Goal: Ask a question: Seek information or help from site administrators or community

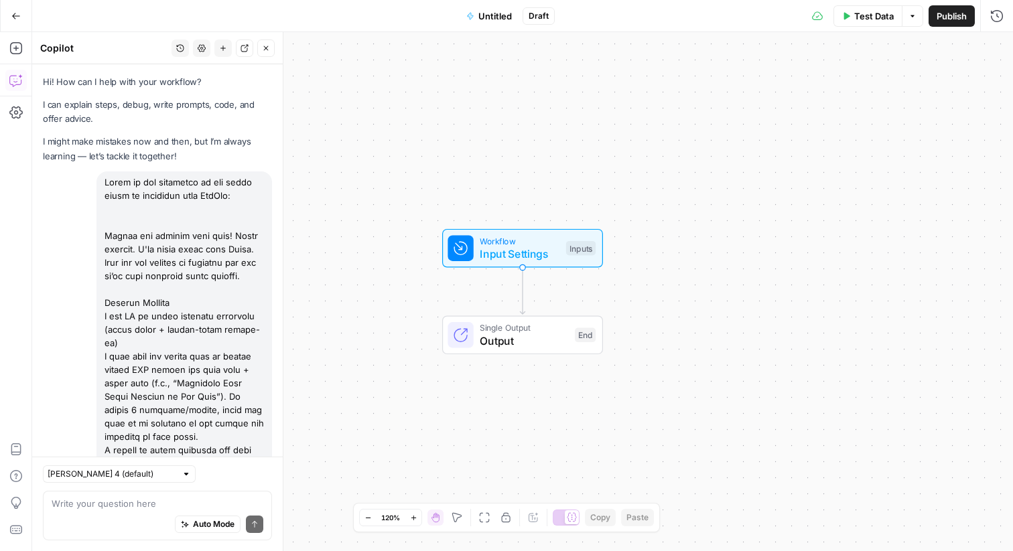
scroll to position [1664, 0]
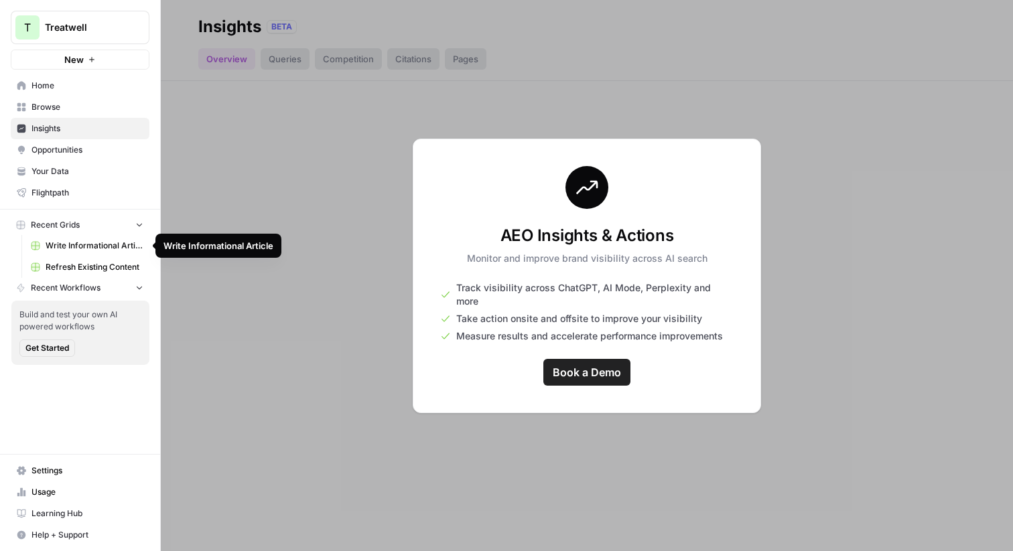
click at [90, 246] on span "Write Informational Article" at bounding box center [95, 246] width 98 height 12
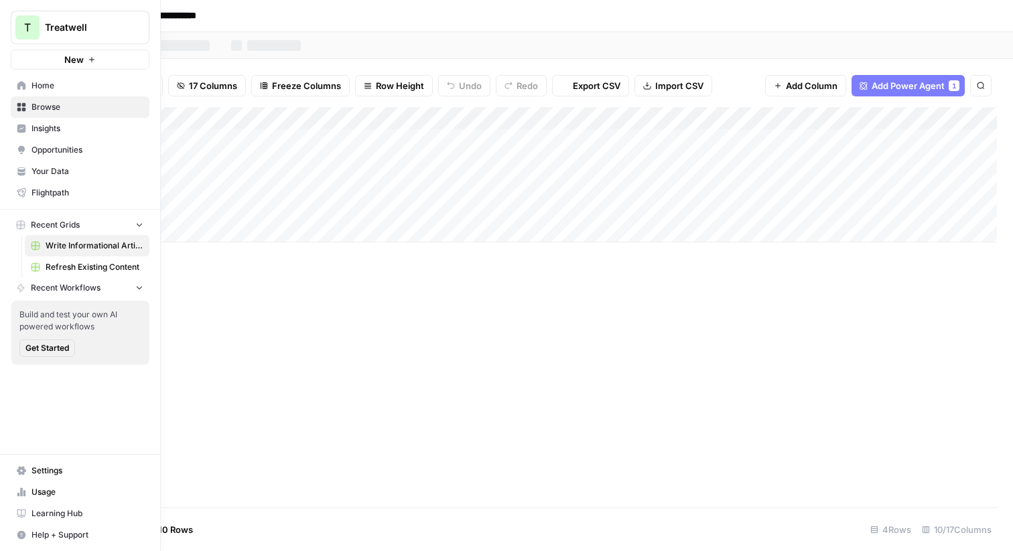
click at [50, 124] on span "Insights" at bounding box center [87, 129] width 112 height 12
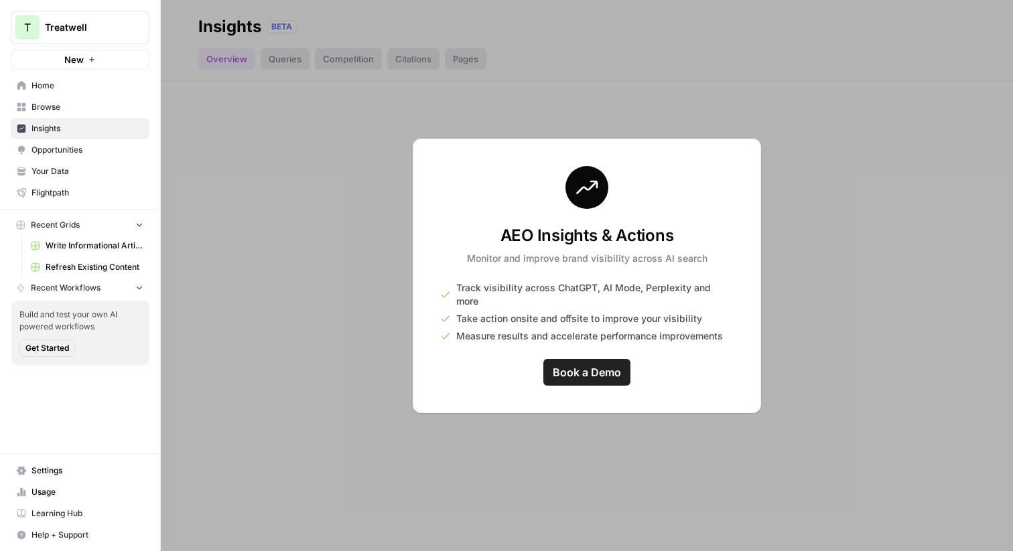
click at [125, 108] on span "Browse" at bounding box center [87, 107] width 112 height 12
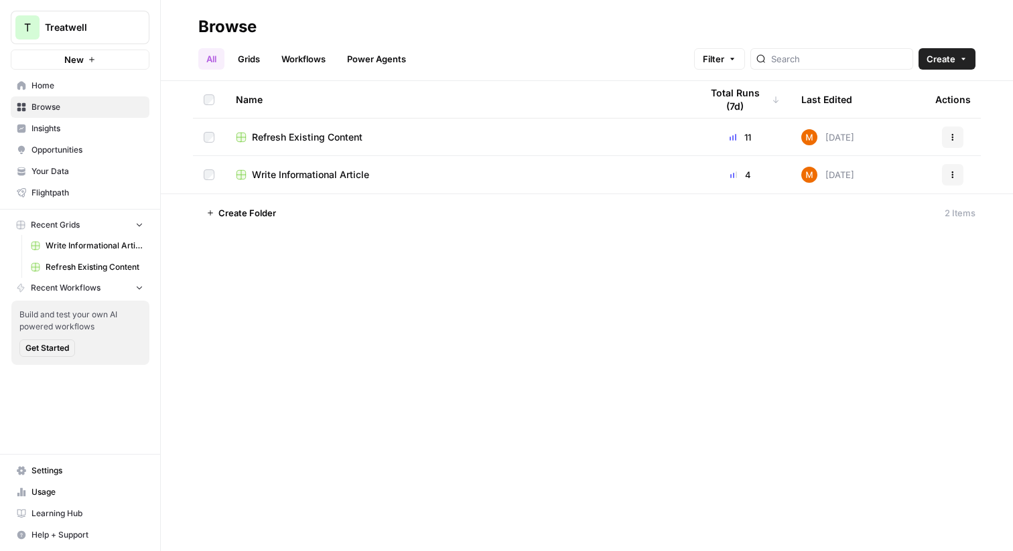
click at [89, 123] on span "Insights" at bounding box center [87, 129] width 112 height 12
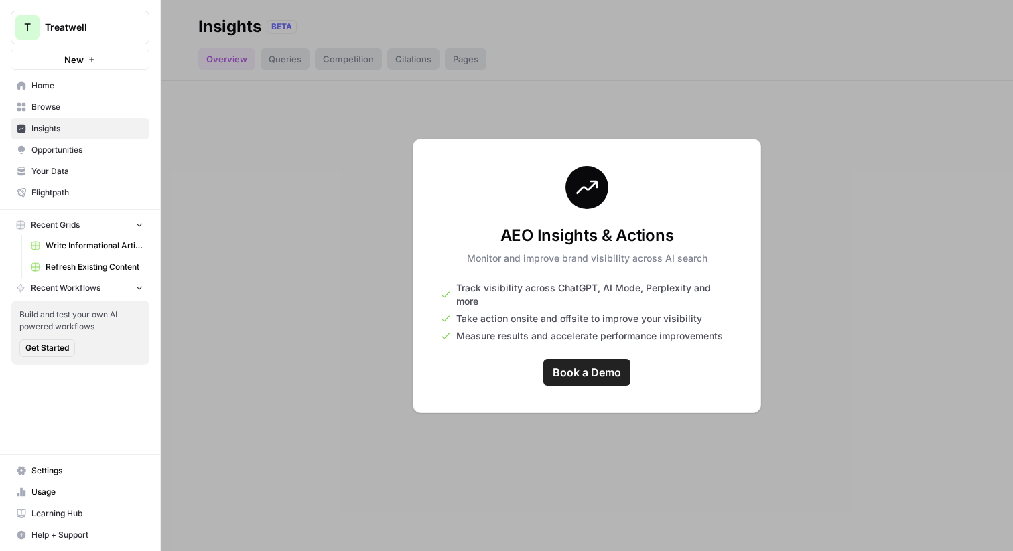
click at [82, 147] on span "Opportunities" at bounding box center [87, 150] width 112 height 12
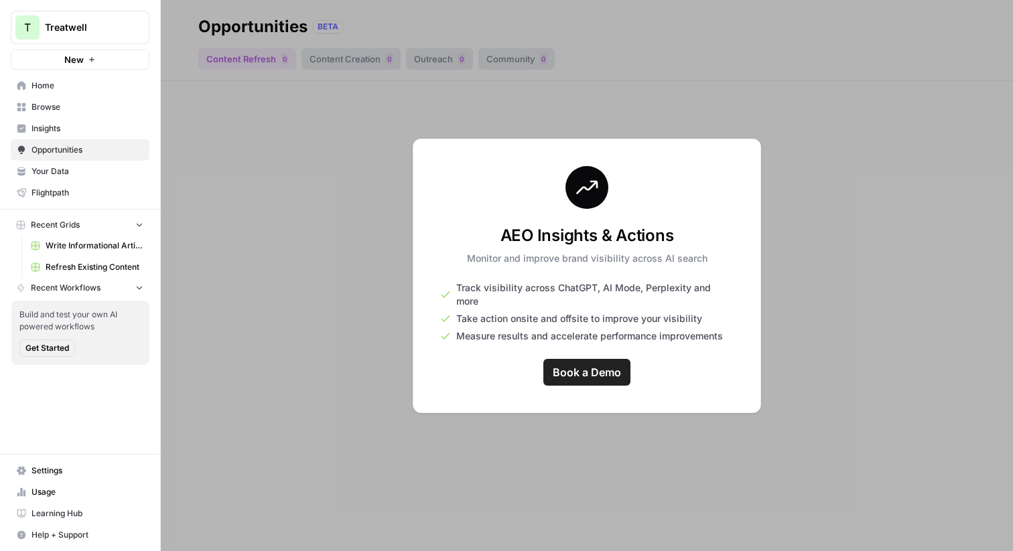
click at [92, 125] on span "Insights" at bounding box center [87, 129] width 112 height 12
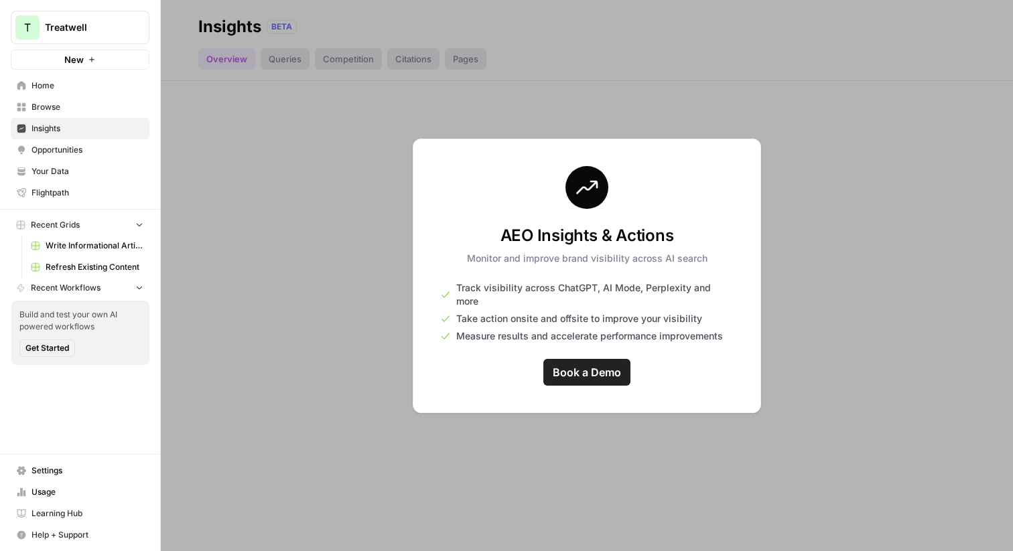
click at [88, 155] on span "Opportunities" at bounding box center [87, 150] width 112 height 12
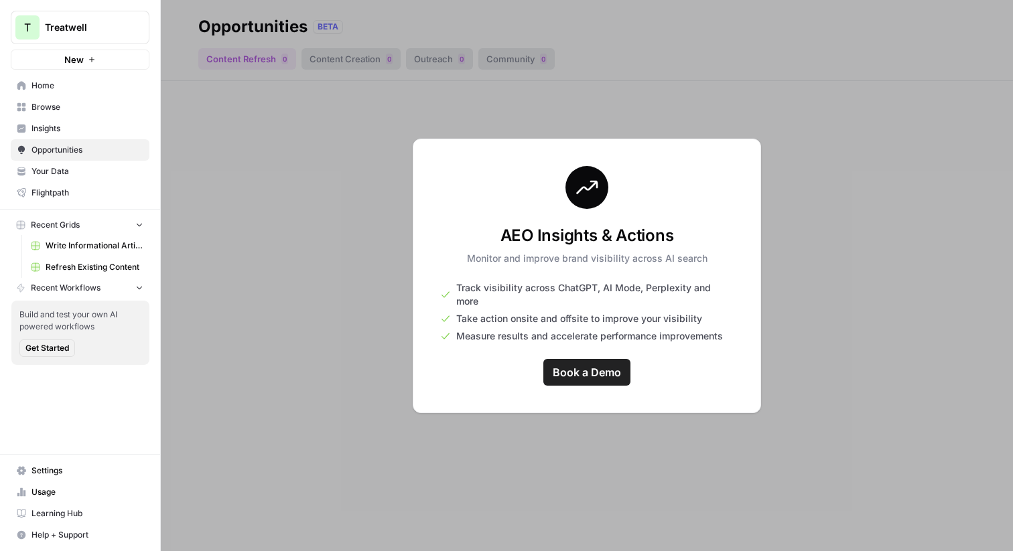
click at [86, 164] on link "Your Data" at bounding box center [80, 171] width 139 height 21
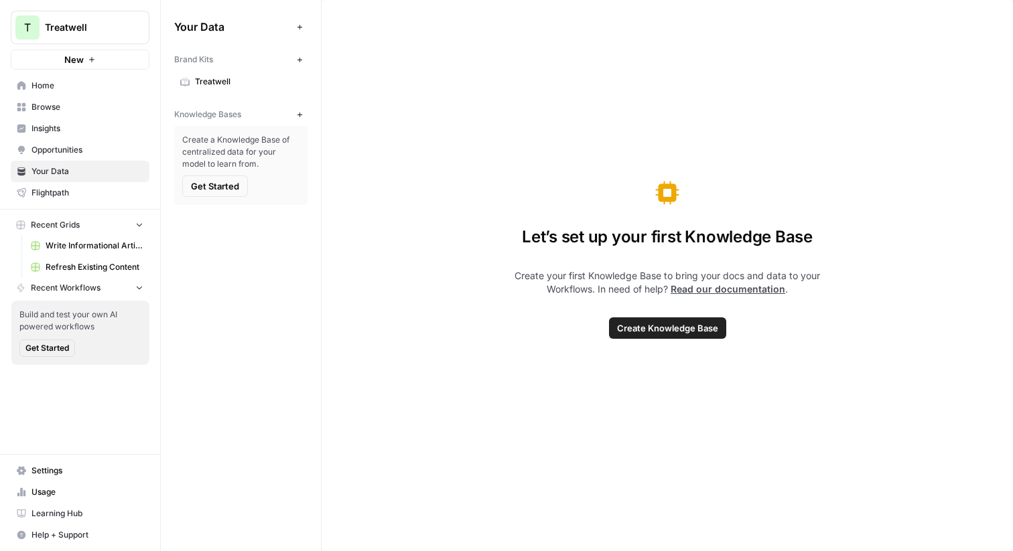
click at [86, 147] on span "Opportunities" at bounding box center [87, 150] width 112 height 12
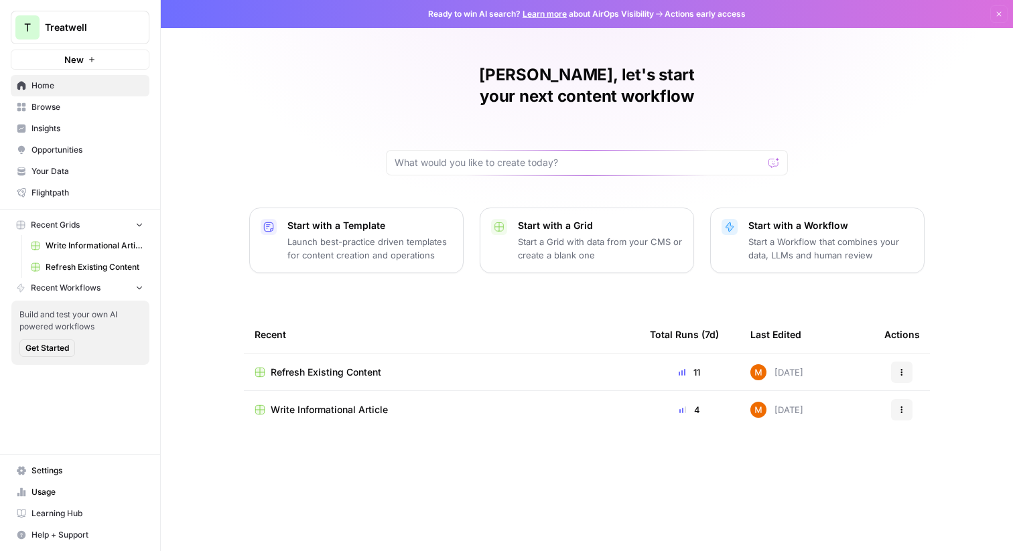
click at [96, 131] on span "Insights" at bounding box center [87, 129] width 112 height 12
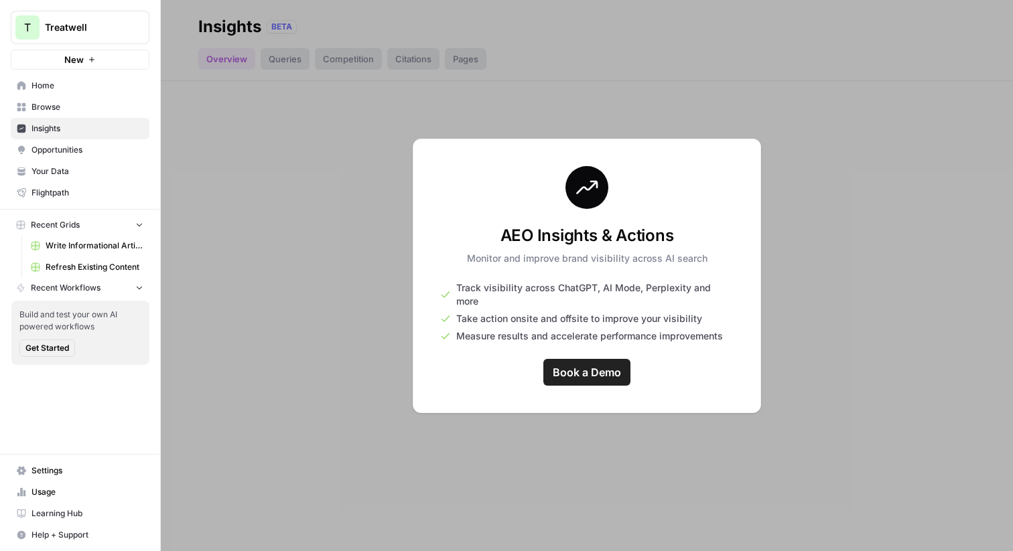
click at [100, 139] on link "Opportunities" at bounding box center [80, 149] width 139 height 21
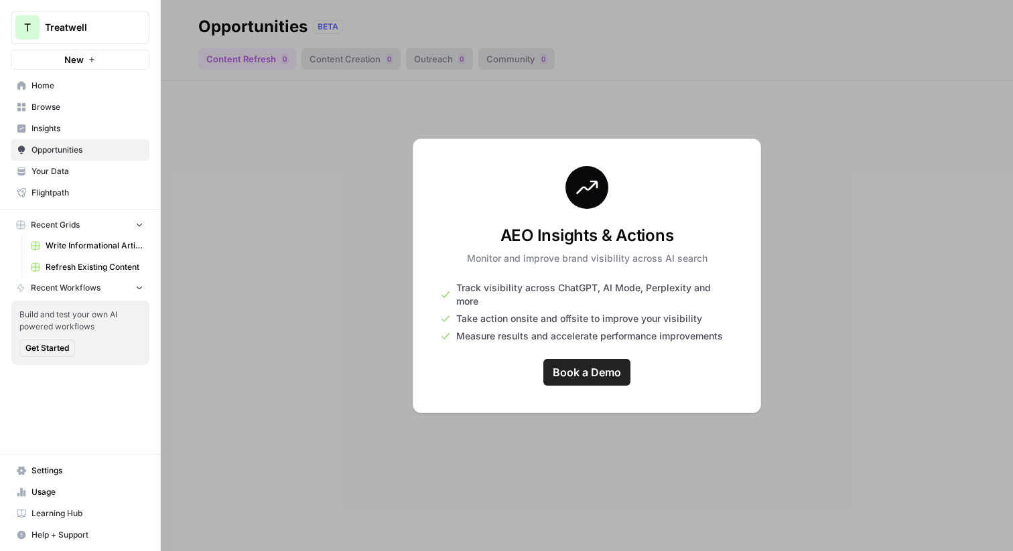
click at [88, 127] on span "Insights" at bounding box center [87, 129] width 112 height 12
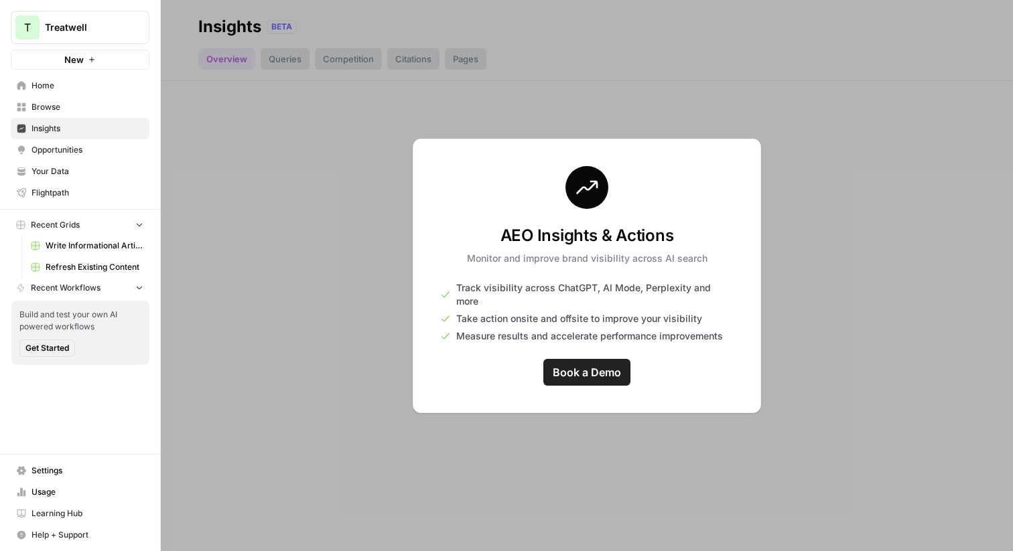
click at [89, 108] on span "Browse" at bounding box center [87, 107] width 112 height 12
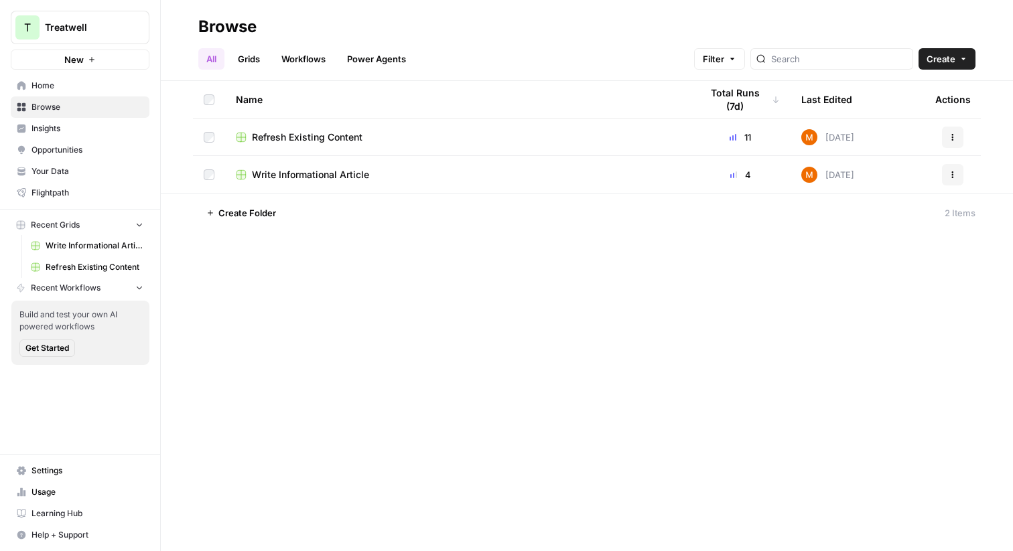
click at [82, 145] on span "Opportunities" at bounding box center [87, 150] width 112 height 12
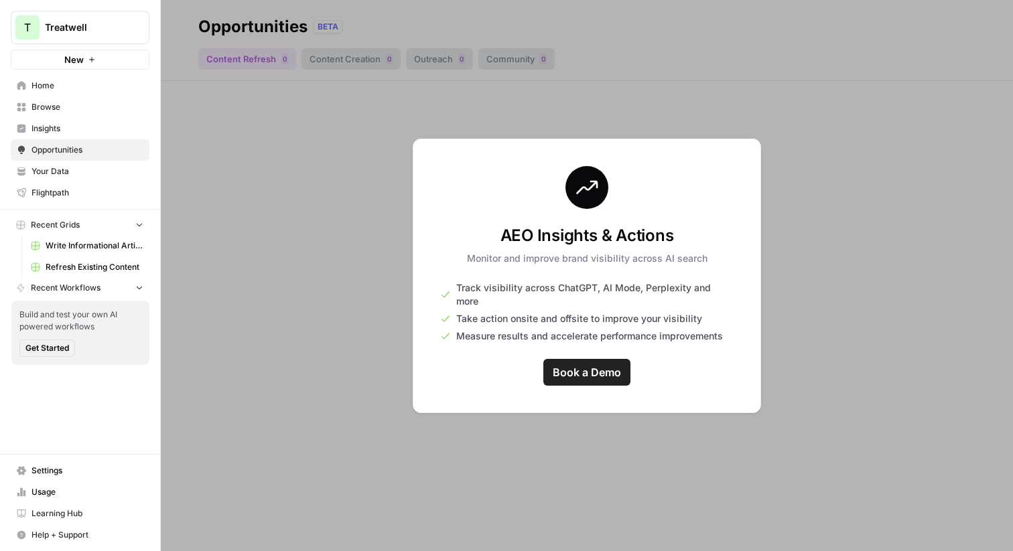
click at [80, 170] on span "Your Data" at bounding box center [87, 171] width 112 height 12
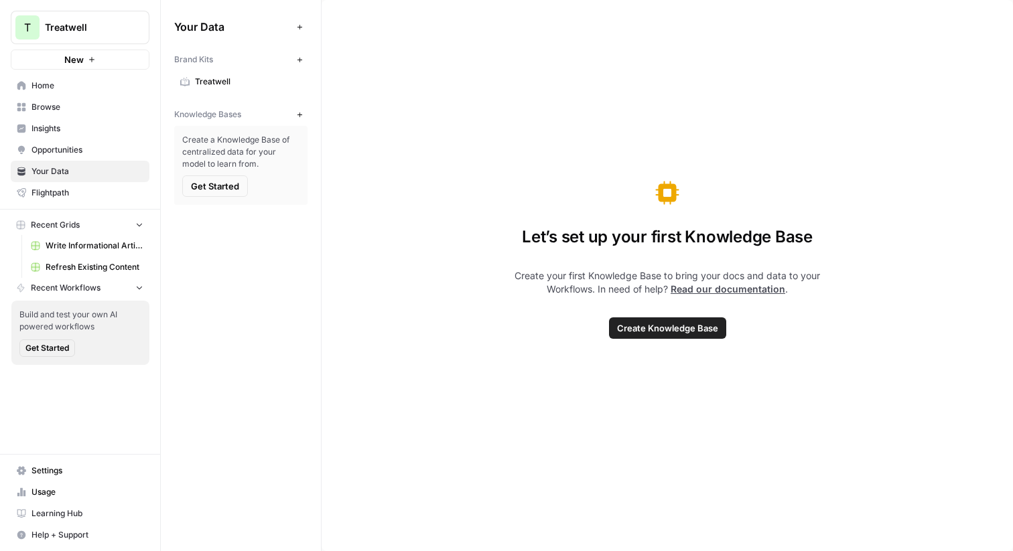
click at [304, 114] on button "New" at bounding box center [299, 114] width 16 height 16
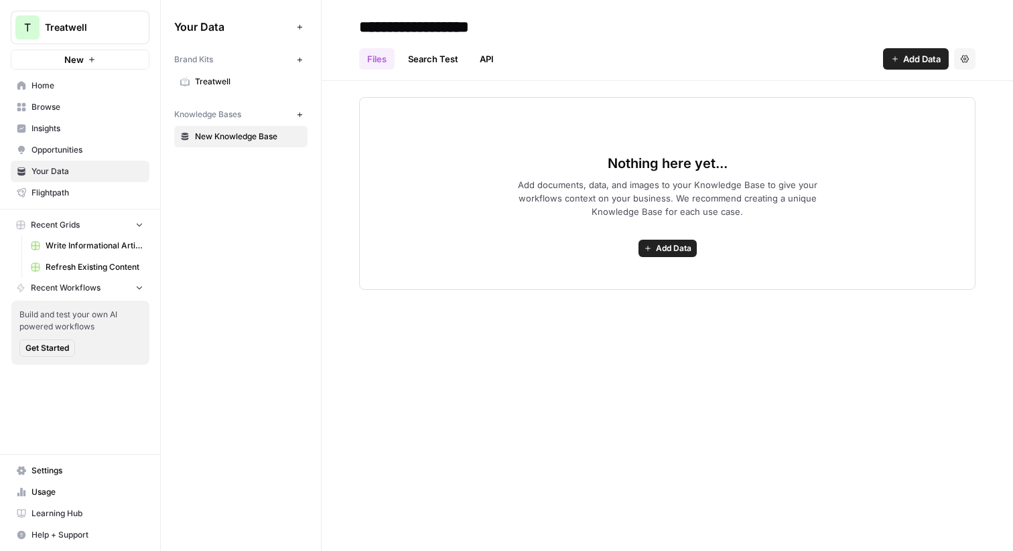
click at [411, 38] on input "**********" at bounding box center [461, 26] width 214 height 27
type input "*******"
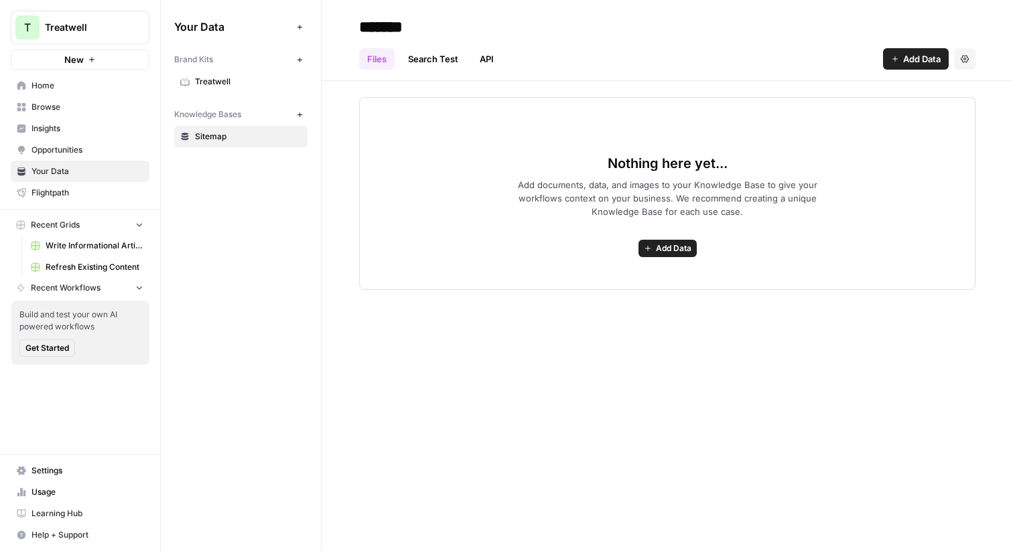
click at [297, 113] on icon "button" at bounding box center [299, 114] width 7 height 7
type input "**********"
click at [303, 108] on button "New" at bounding box center [299, 114] width 16 height 16
type input "**********"
click at [296, 113] on icon "button" at bounding box center [299, 114] width 7 height 7
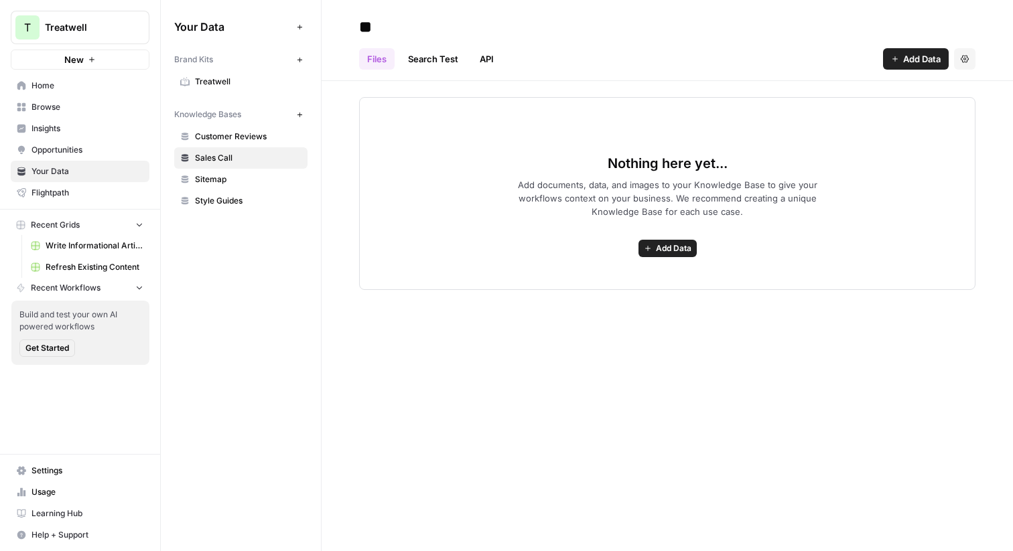
type input "*"
click at [498, 26] on input "**********" at bounding box center [461, 26] width 214 height 27
type input "**********"
click at [270, 81] on span "Treatwell" at bounding box center [248, 82] width 106 height 12
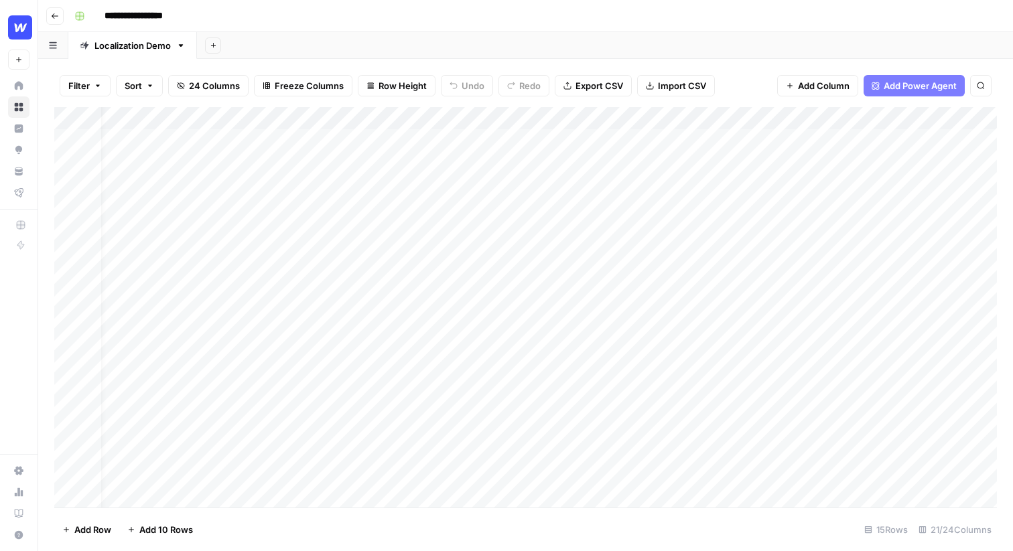
scroll to position [0, 58]
click at [652, 278] on div "Add Column" at bounding box center [525, 307] width 942 height 400
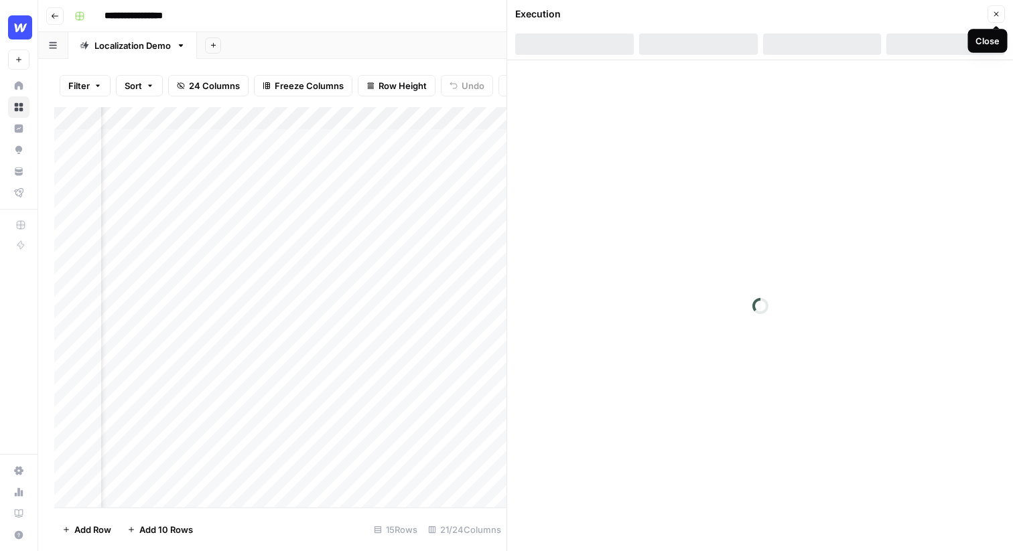
click at [996, 13] on icon "button" at bounding box center [996, 14] width 5 height 5
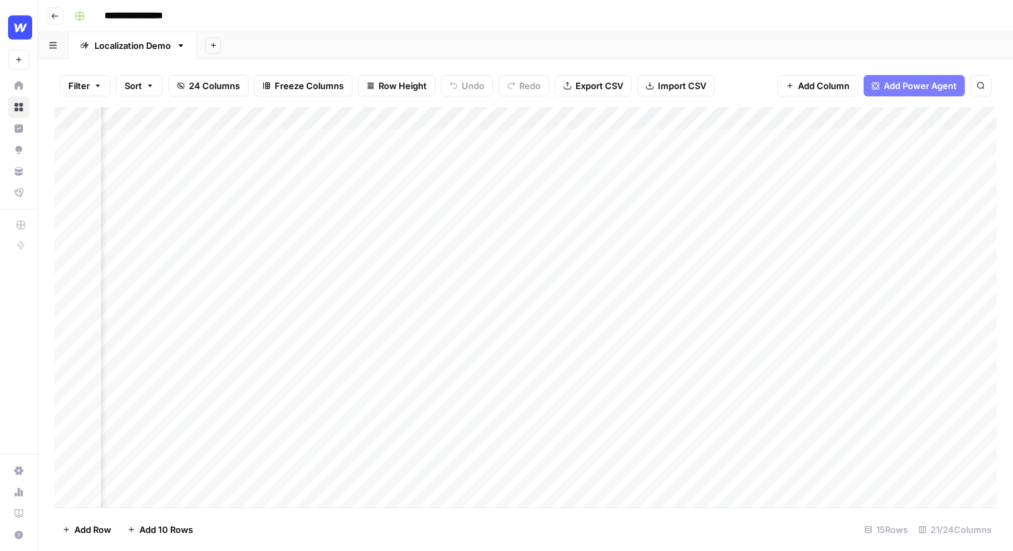
scroll to position [0, 788]
drag, startPoint x: 711, startPoint y: 138, endPoint x: 810, endPoint y: 195, distance: 113.7
click at [810, 195] on div "Add Column" at bounding box center [525, 307] width 942 height 400
click at [694, 119] on div "Add Column" at bounding box center [525, 307] width 942 height 400
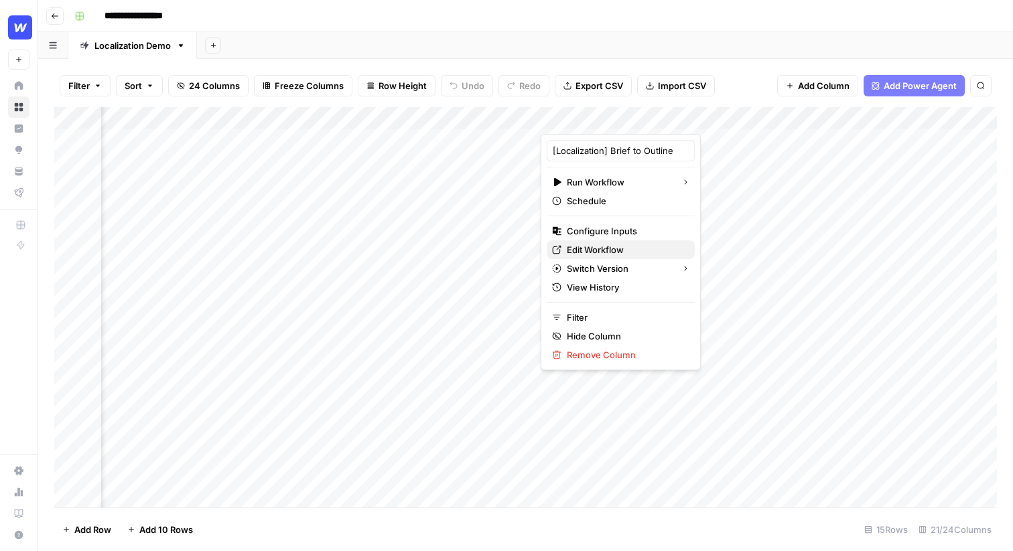
click at [613, 252] on span "Edit Workflow" at bounding box center [625, 249] width 117 height 13
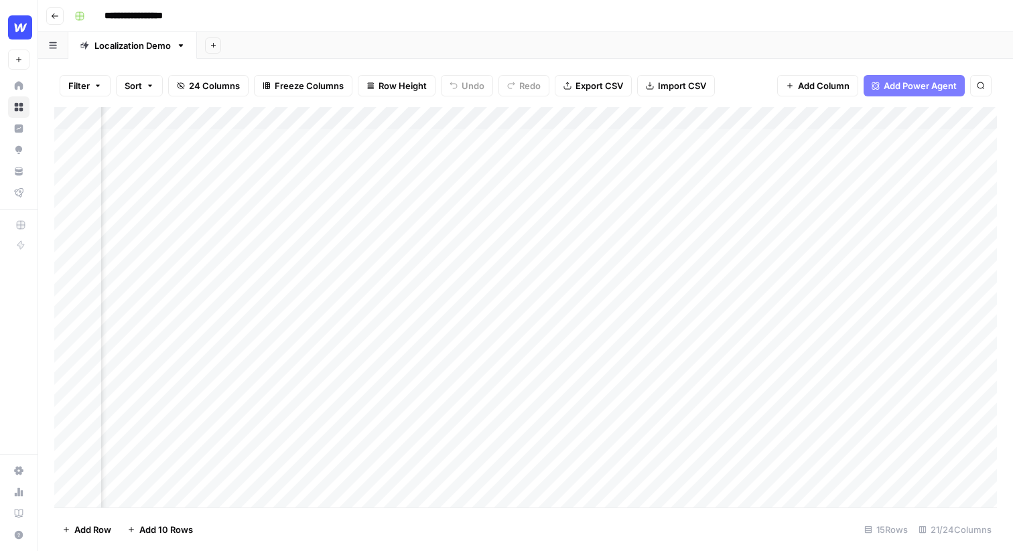
scroll to position [0, 1382]
click at [417, 119] on div "Add Column" at bounding box center [525, 307] width 942 height 400
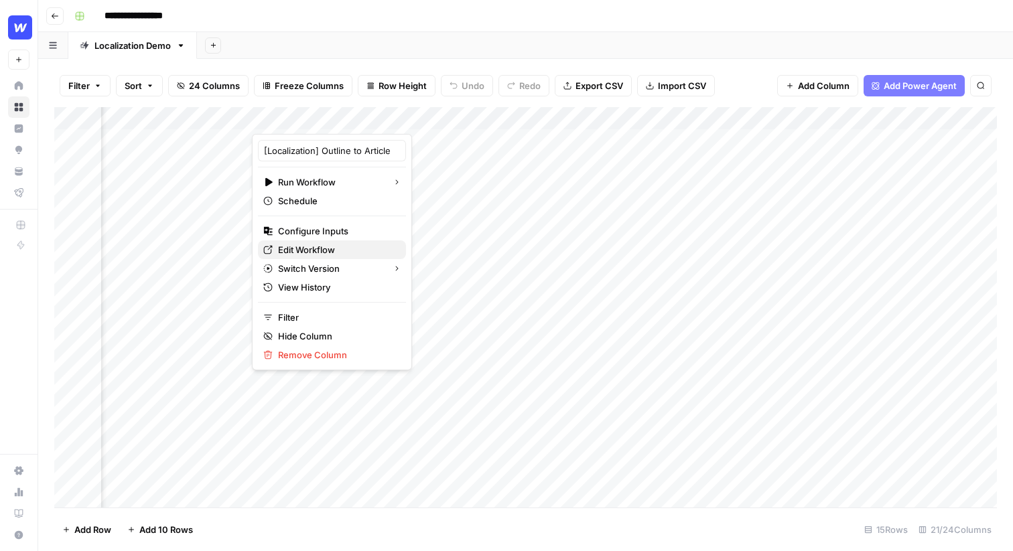
click at [323, 254] on span "Edit Workflow" at bounding box center [336, 249] width 117 height 13
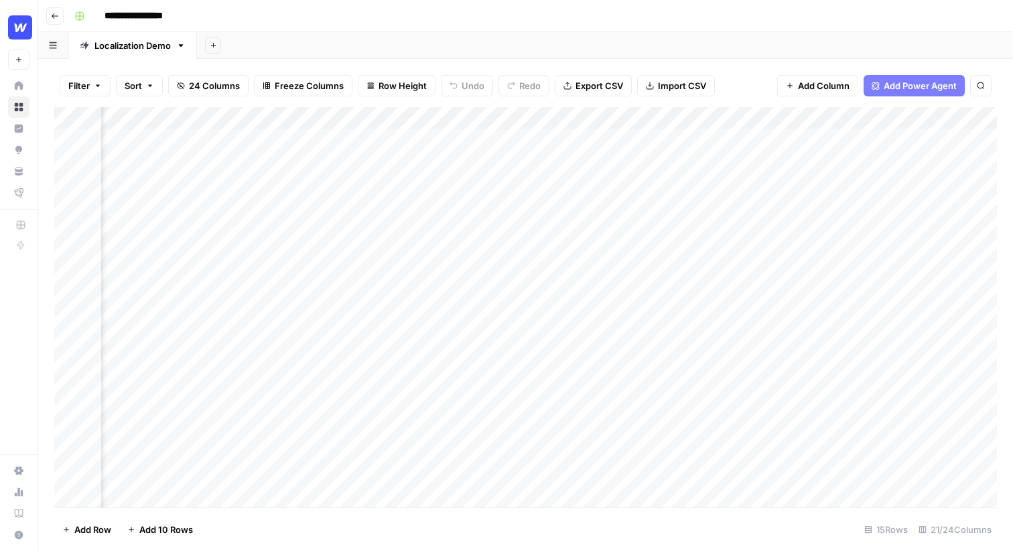
scroll to position [0, 540]
click at [417, 140] on div "Add Column" at bounding box center [525, 307] width 942 height 400
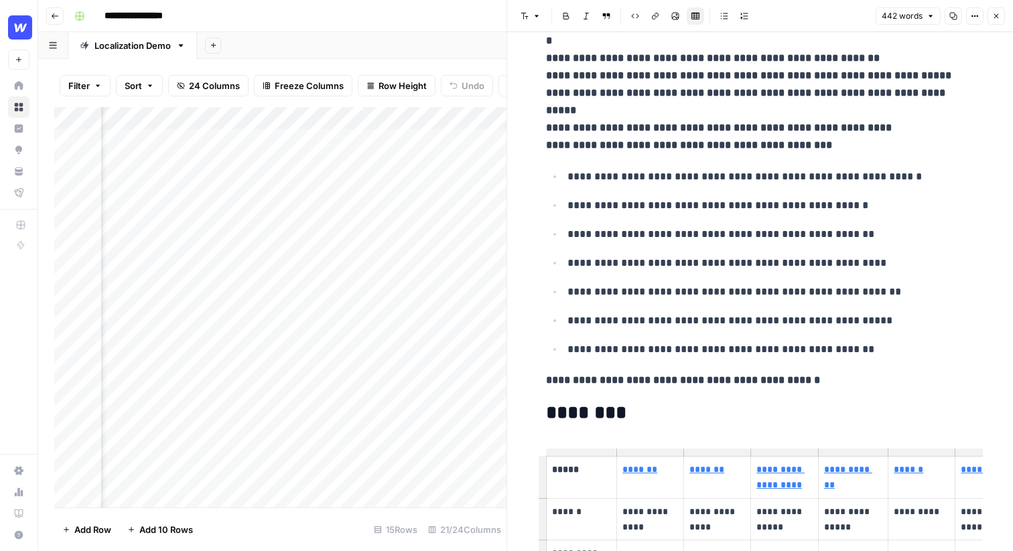
scroll to position [366, 0]
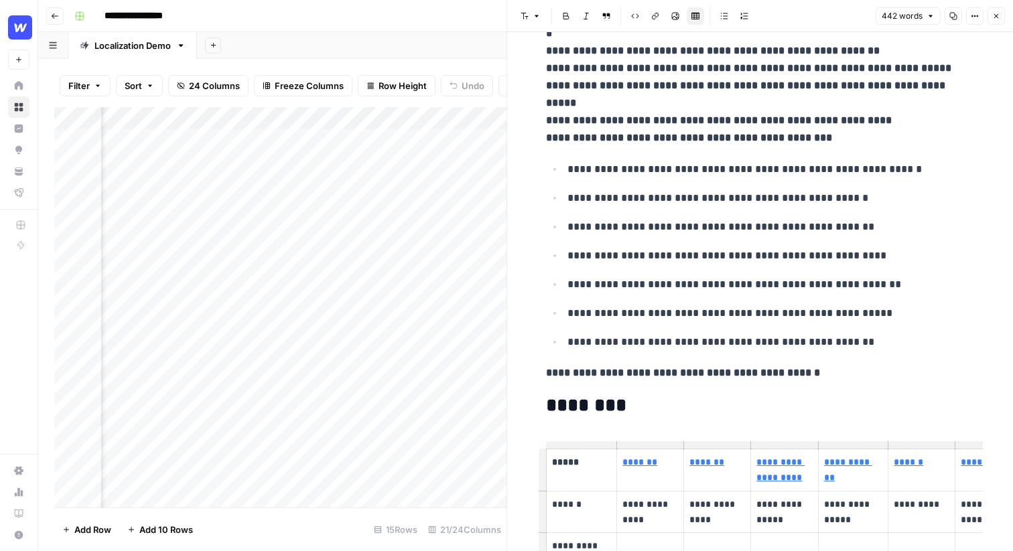
click at [994, 17] on icon "button" at bounding box center [996, 16] width 5 height 5
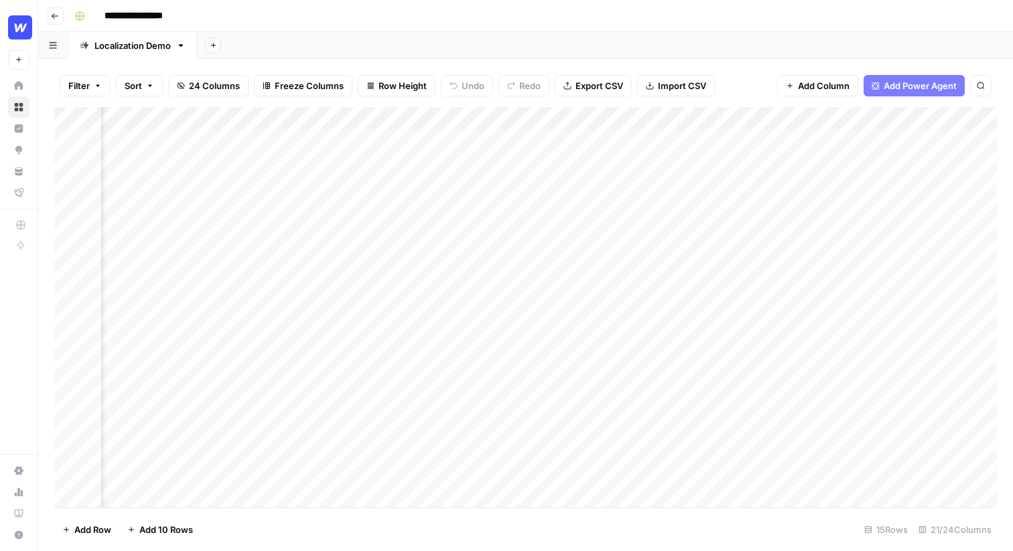
scroll to position [0, 778]
click at [709, 117] on div "Add Column" at bounding box center [525, 307] width 942 height 400
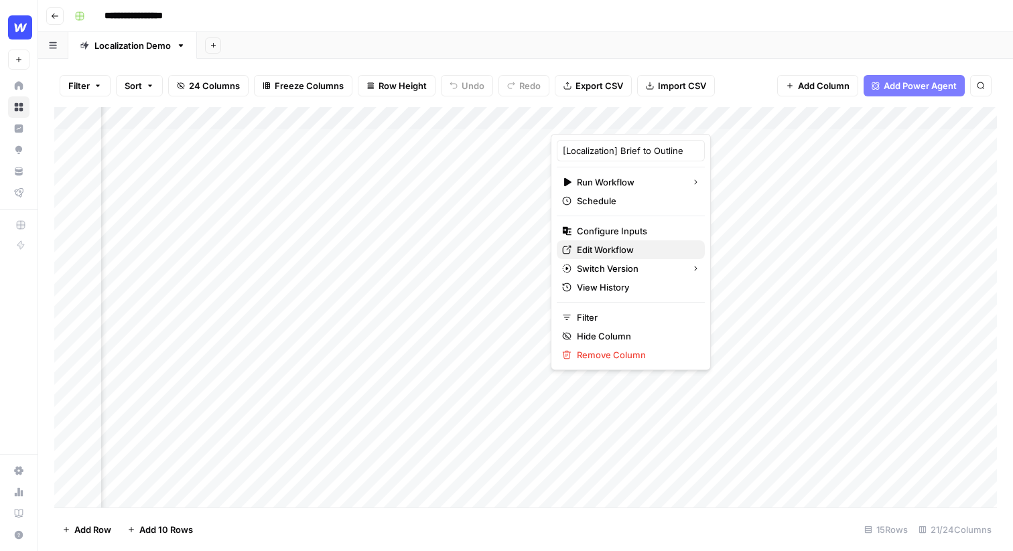
click at [608, 247] on span "Edit Workflow" at bounding box center [635, 249] width 117 height 13
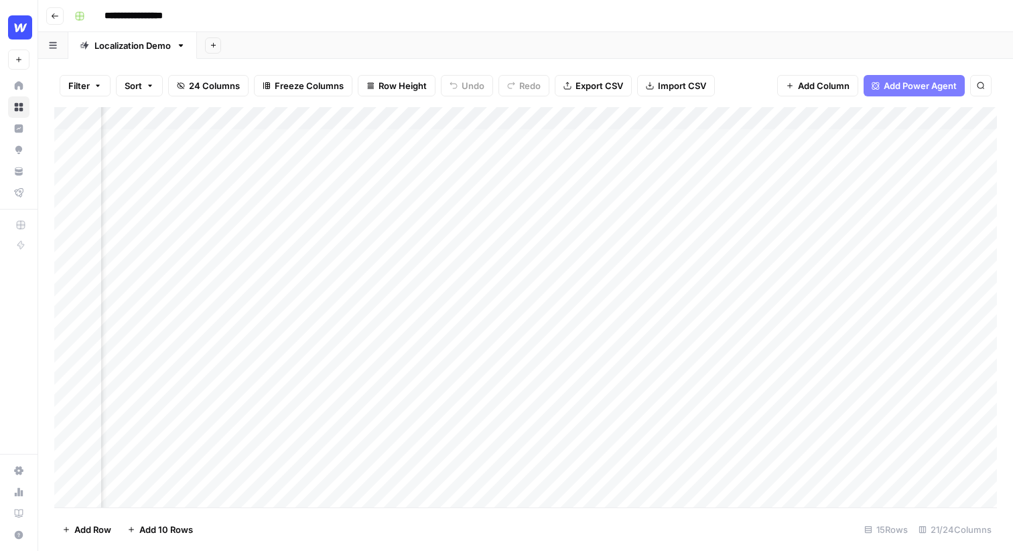
scroll to position [0, 2036]
click at [773, 118] on div "Add Column" at bounding box center [525, 307] width 942 height 400
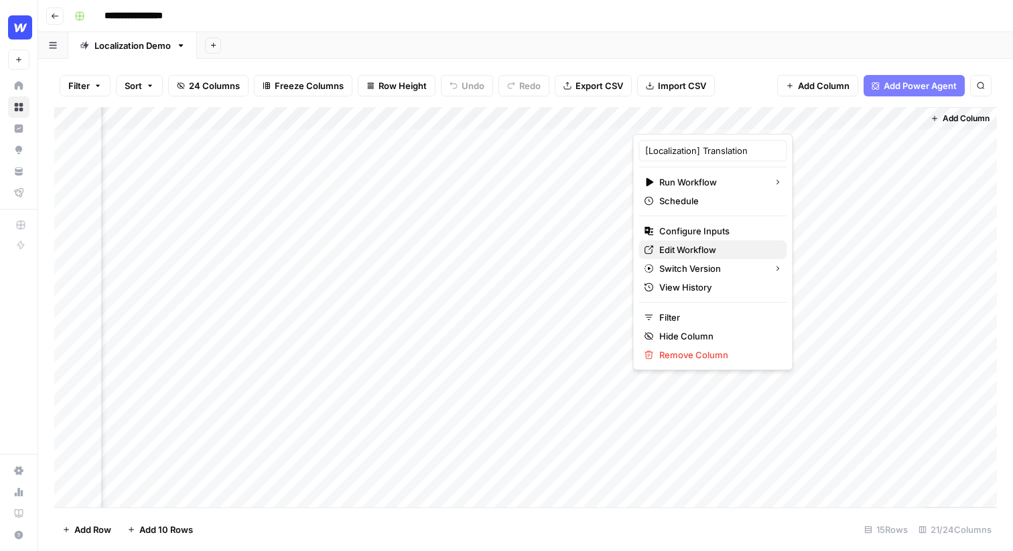
click at [708, 249] on span "Edit Workflow" at bounding box center [717, 249] width 117 height 13
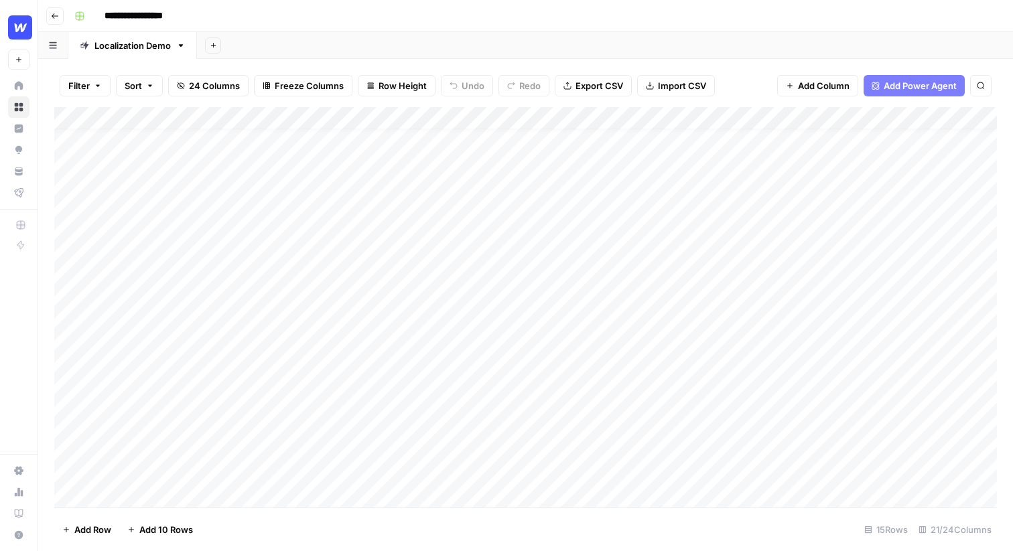
scroll to position [0, 0]
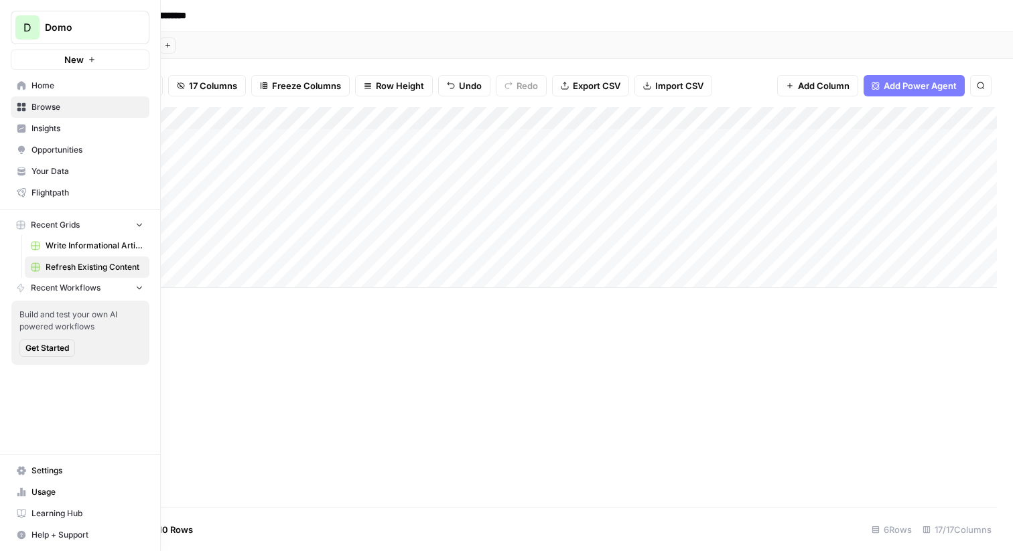
click at [30, 29] on span "D" at bounding box center [27, 27] width 8 height 16
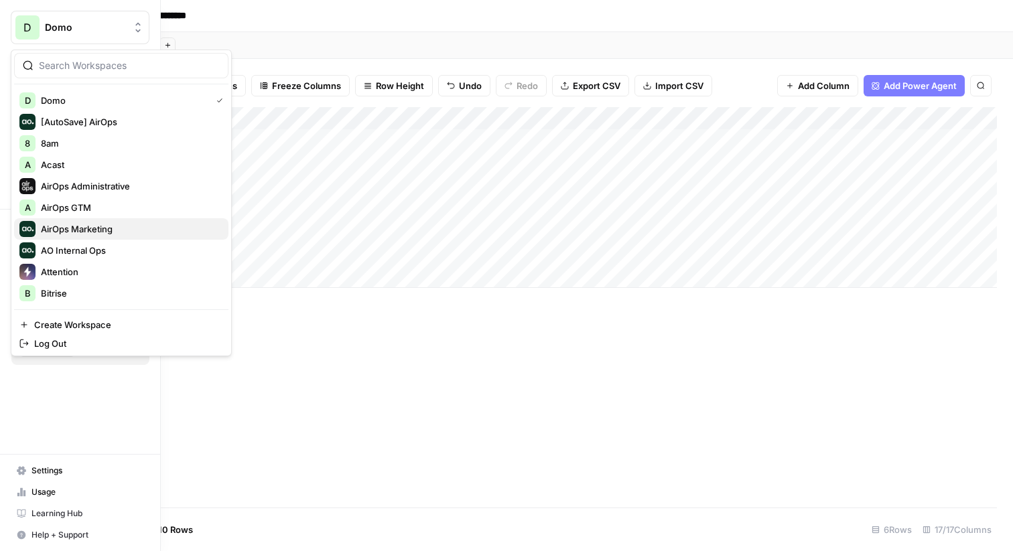
scroll to position [643, 0]
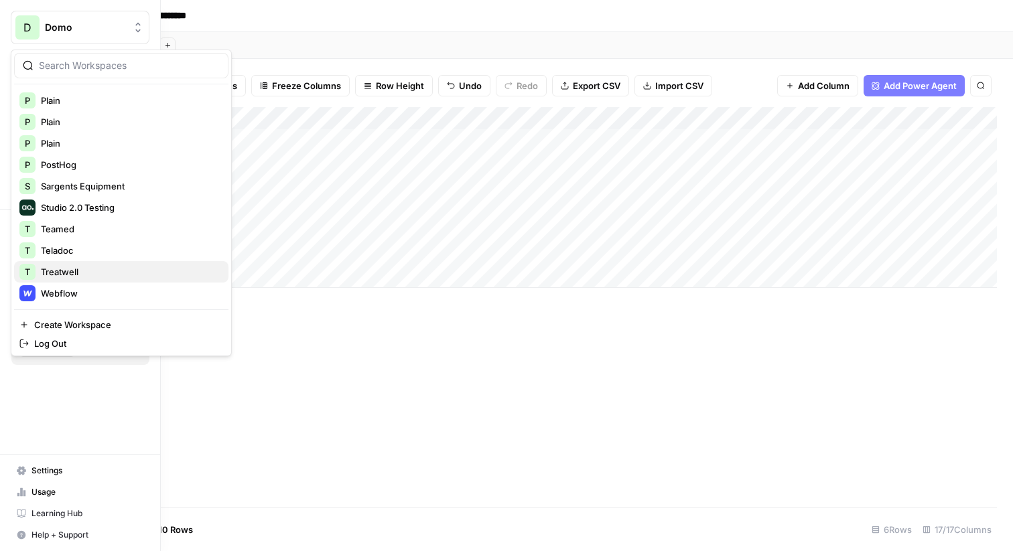
click at [88, 277] on span "Treatwell" at bounding box center [129, 271] width 177 height 13
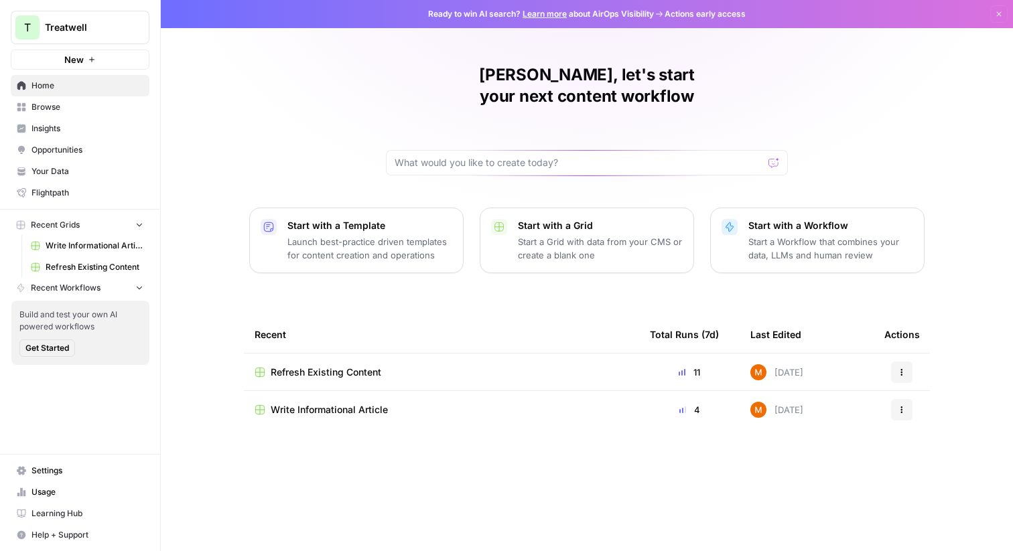
click at [111, 255] on link "Write Informational Article" at bounding box center [87, 245] width 125 height 21
click at [116, 269] on span "Refresh Existing Content" at bounding box center [95, 267] width 98 height 12
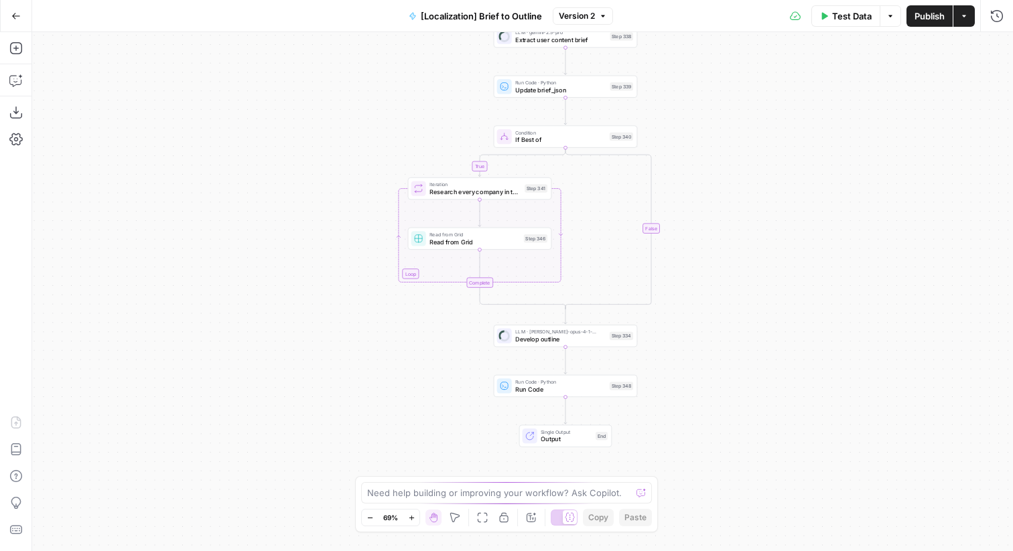
drag, startPoint x: 678, startPoint y: 143, endPoint x: 678, endPoint y: 60, distance: 83.0
click at [678, 60] on div "true false Workflow Input Settings Inputs LLM · gemini-2.5-pro Extract user con…" at bounding box center [522, 291] width 980 height 519
click at [486, 190] on span "Research every company in the list" at bounding box center [474, 189] width 91 height 9
click at [1003, 54] on button "Close" at bounding box center [995, 51] width 17 height 17
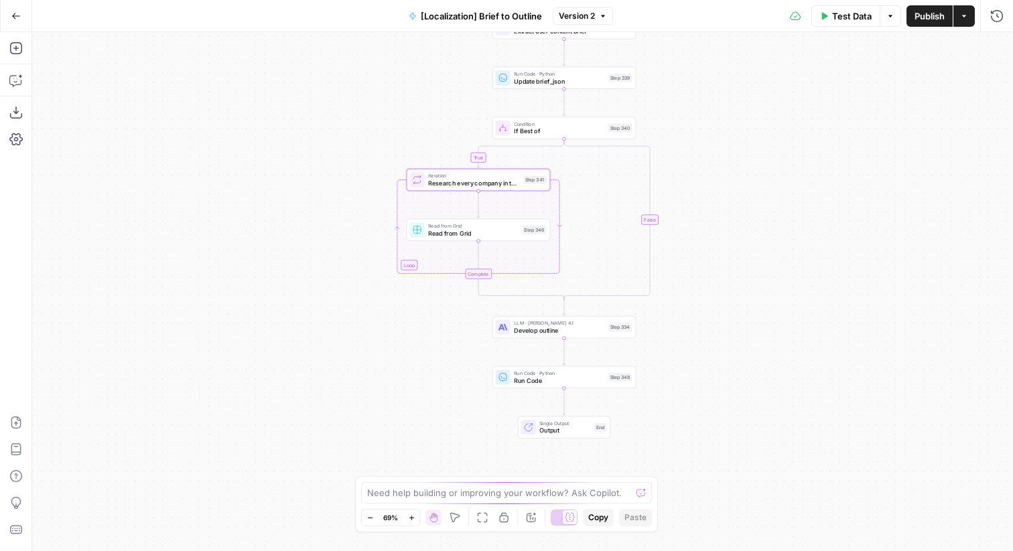
drag, startPoint x: 823, startPoint y: 267, endPoint x: 823, endPoint y: 286, distance: 19.4
click at [823, 282] on div "true false Workflow Input Settings Inputs LLM · Gemini 2.5 Pro Extract user con…" at bounding box center [522, 291] width 980 height 519
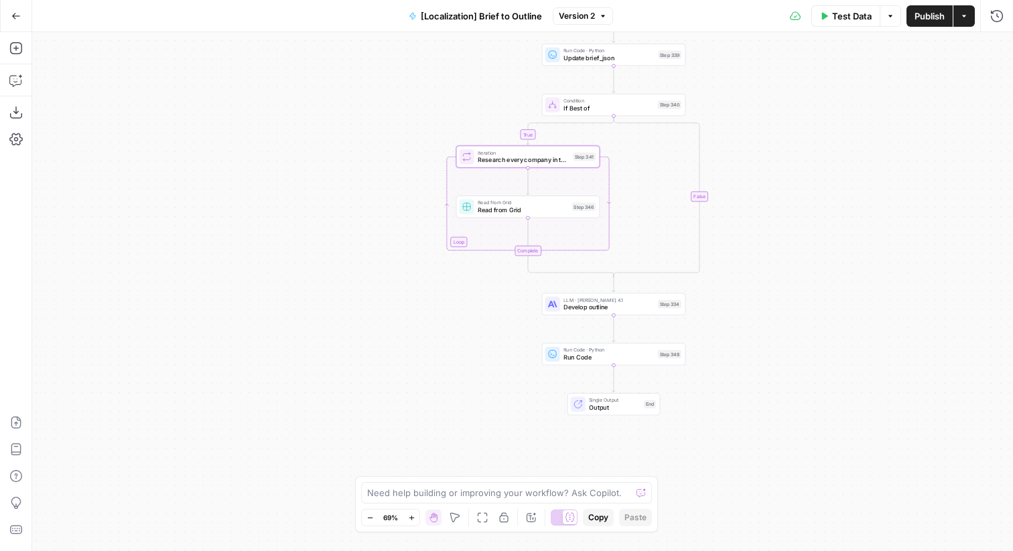
drag, startPoint x: 771, startPoint y: 229, endPoint x: 822, endPoint y: 175, distance: 73.9
click at [821, 175] on div "true false Workflow Input Settings Inputs LLM · Gemini 2.5 Pro Extract user con…" at bounding box center [522, 291] width 980 height 519
click at [610, 348] on span "Run Code" at bounding box center [610, 352] width 90 height 9
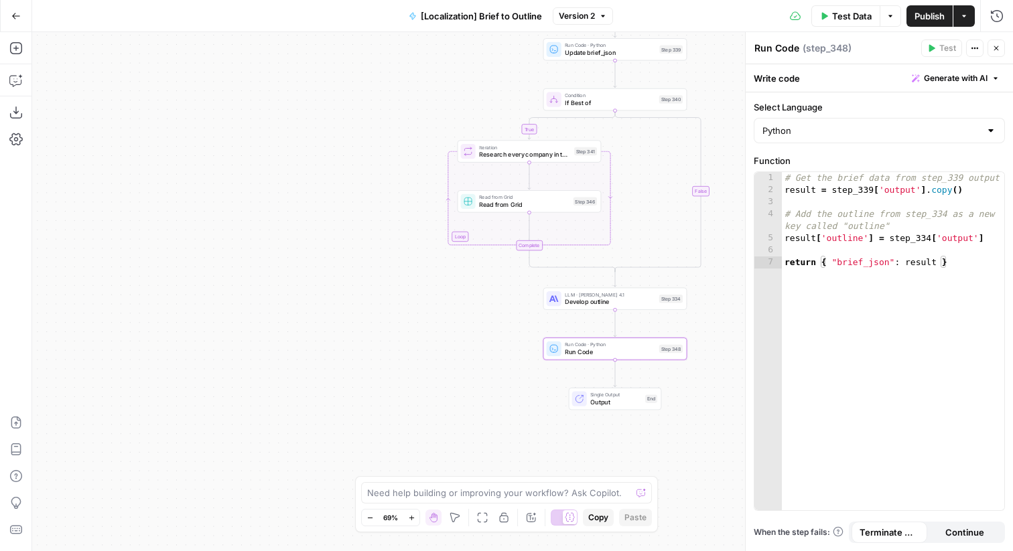
click at [996, 42] on span "E" at bounding box center [993, 44] width 11 height 13
click at [999, 50] on icon "button" at bounding box center [996, 48] width 8 height 8
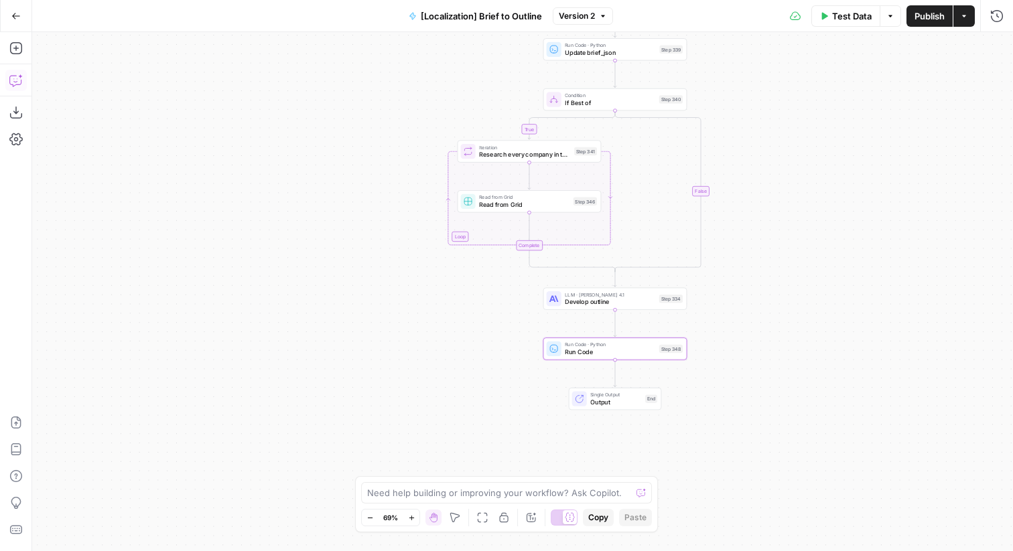
click at [19, 79] on icon "button" at bounding box center [15, 80] width 13 height 13
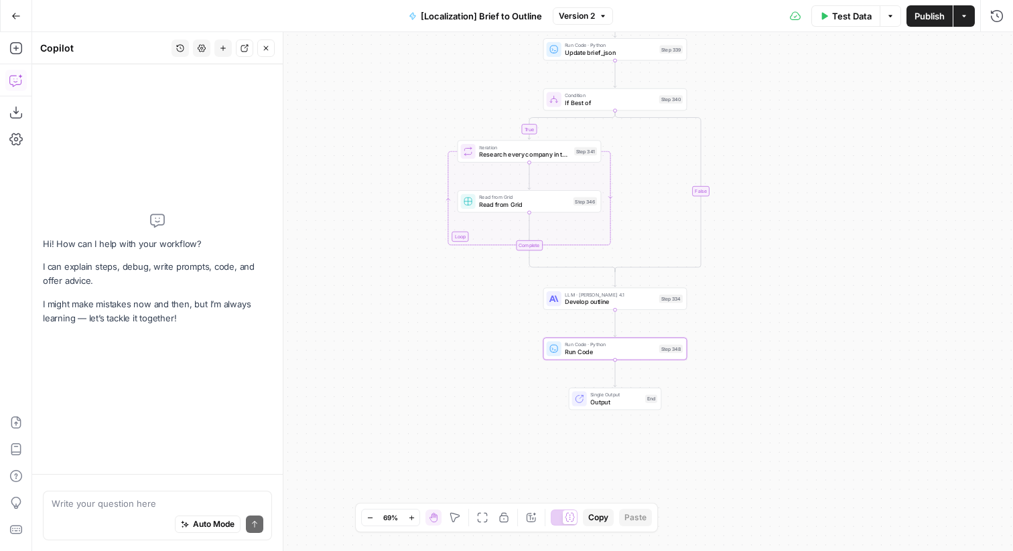
click at [112, 500] on textarea at bounding box center [158, 503] width 212 height 13
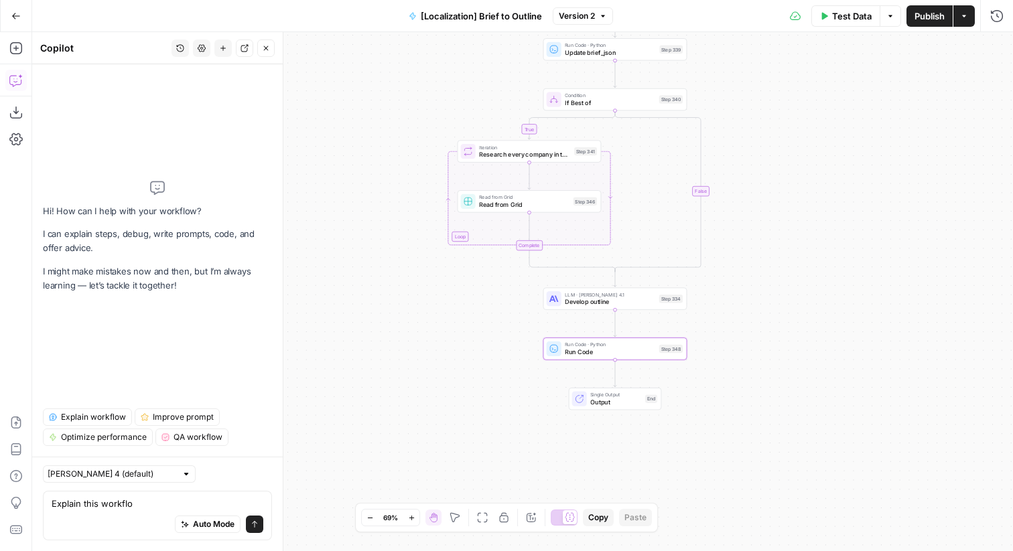
type textarea "Explain this workflow"
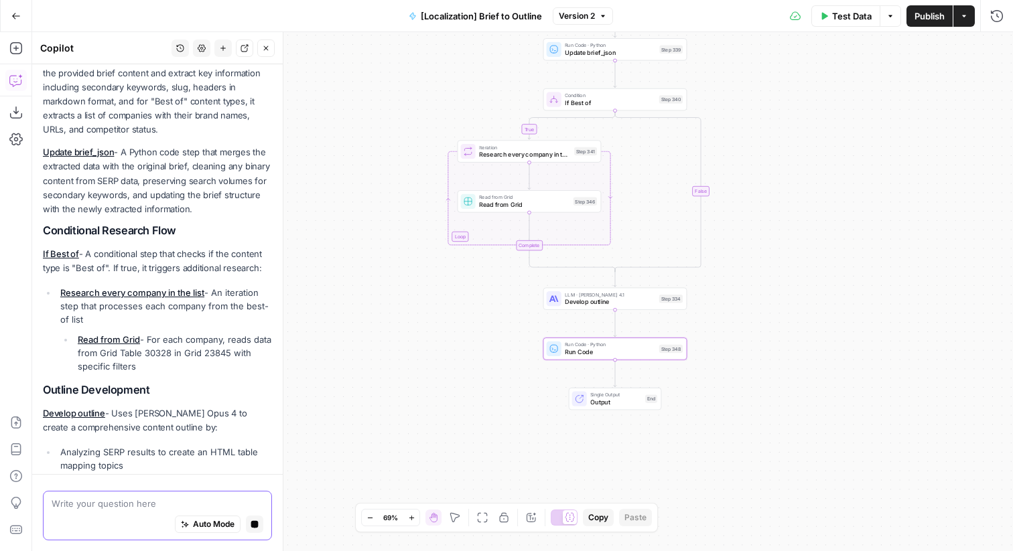
scroll to position [235, 0]
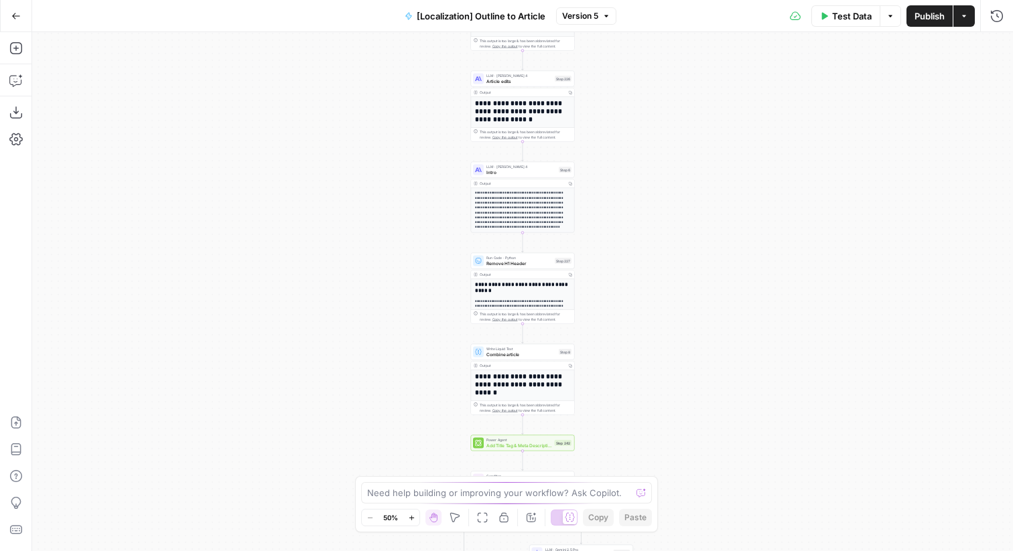
drag, startPoint x: 417, startPoint y: 133, endPoint x: 18, endPoint y: 86, distance: 401.8
click at [418, 233] on div "**********" at bounding box center [522, 291] width 980 height 519
click at [18, 86] on icon "button" at bounding box center [15, 80] width 13 height 13
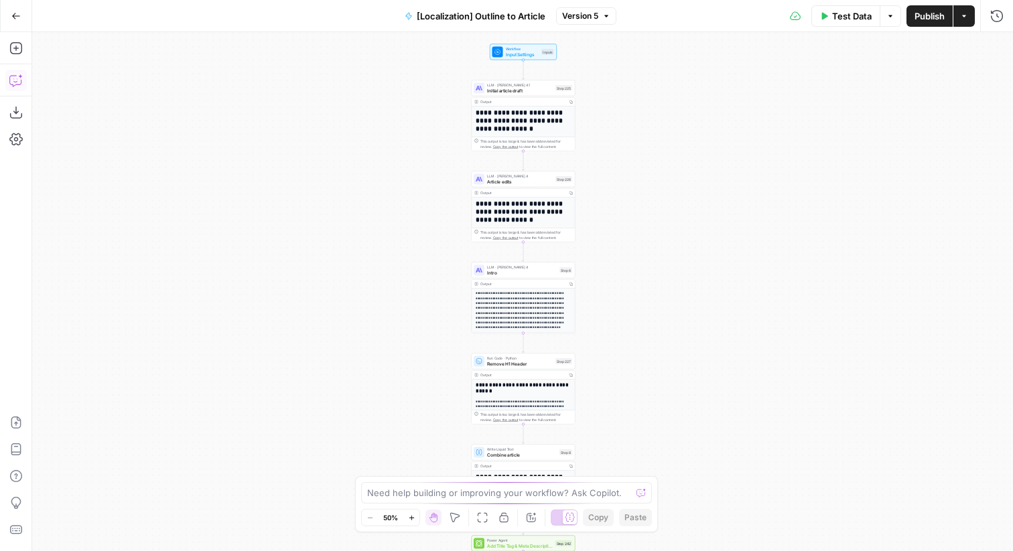
click at [19, 89] on button "Copilot" at bounding box center [15, 80] width 21 height 21
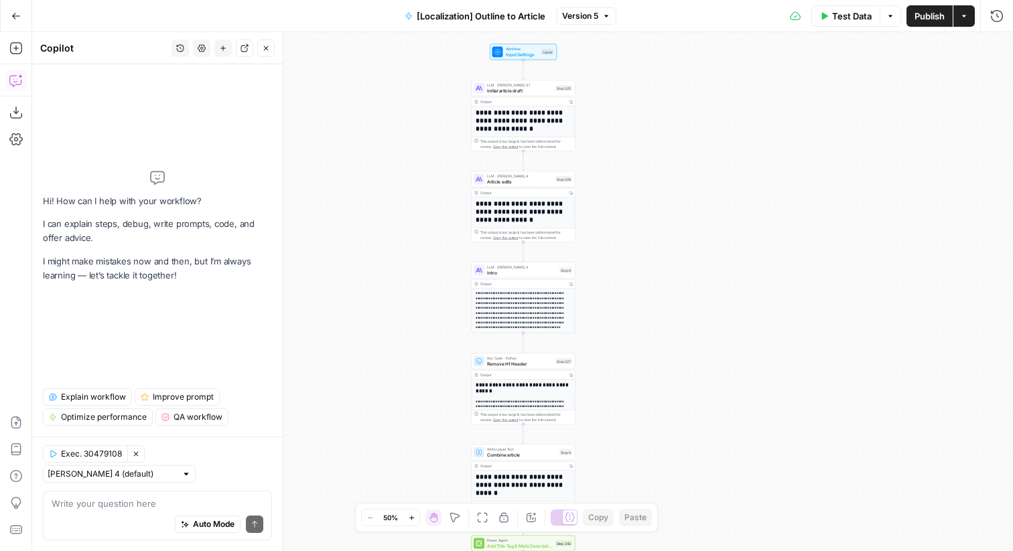
click at [159, 506] on textarea at bounding box center [158, 503] width 212 height 13
type textarea "how does this workflo localize the article"
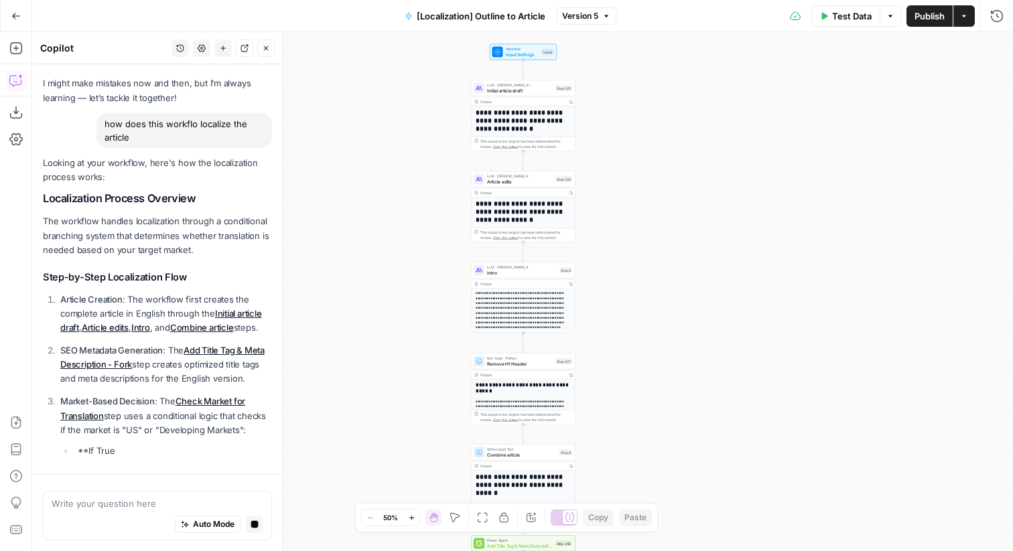
scroll to position [51, 0]
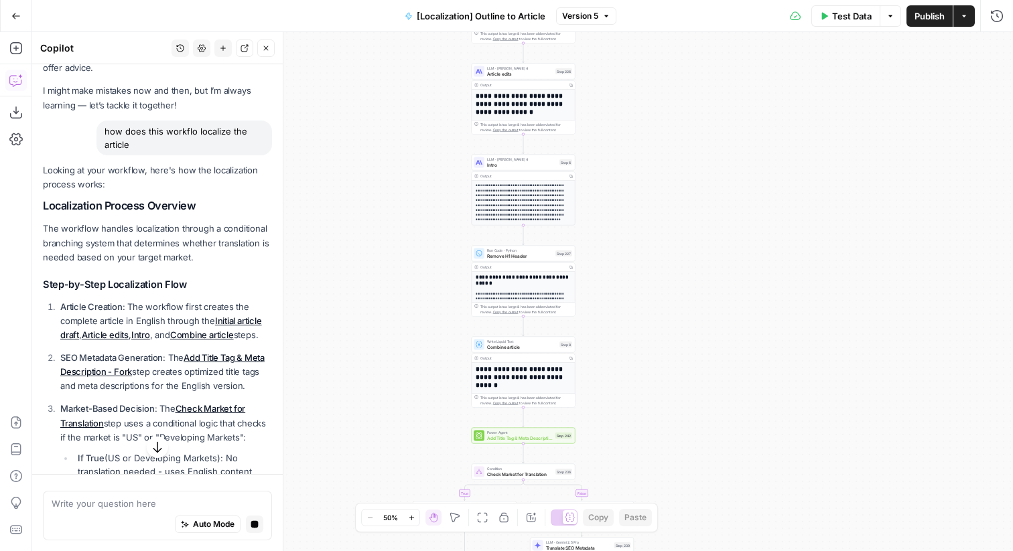
drag, startPoint x: 626, startPoint y: 280, endPoint x: 625, endPoint y: 172, distance: 107.8
click at [626, 171] on div "**********" at bounding box center [522, 291] width 980 height 519
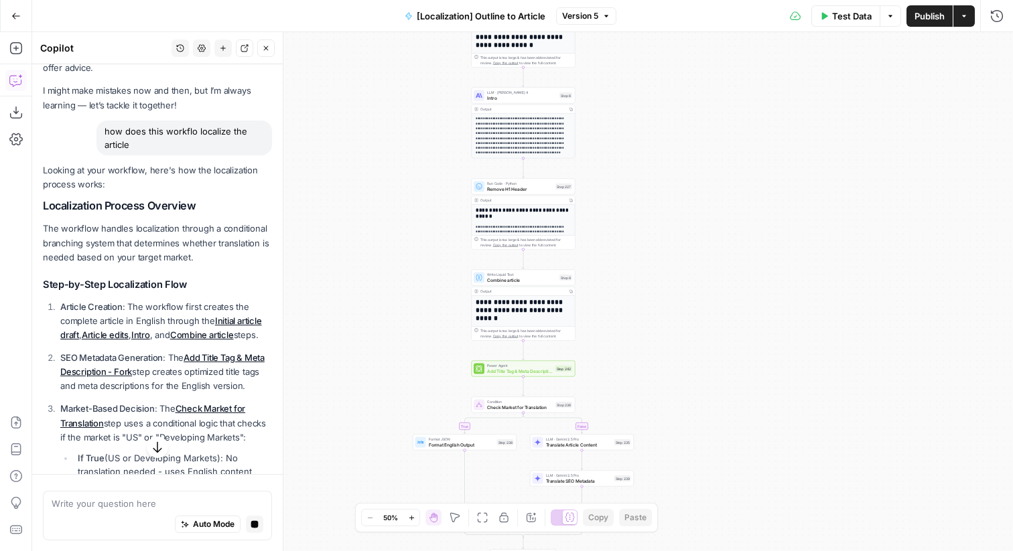
drag, startPoint x: 625, startPoint y: 172, endPoint x: 625, endPoint y: 27, distance: 145.3
click at [625, 26] on div "**********" at bounding box center [506, 275] width 1013 height 551
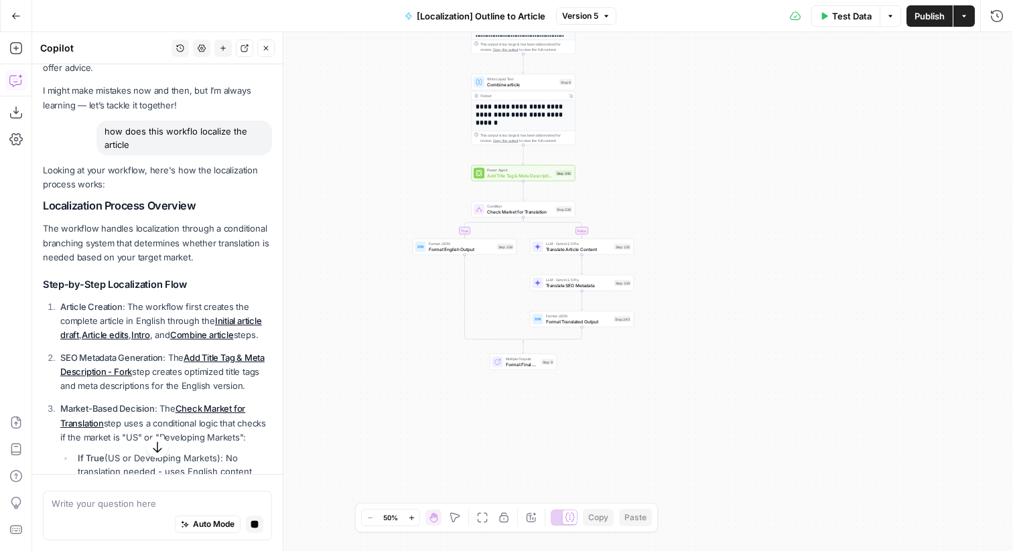
drag, startPoint x: 642, startPoint y: 265, endPoint x: 642, endPoint y: 149, distance: 115.9
click at [642, 149] on div "**********" at bounding box center [522, 291] width 980 height 519
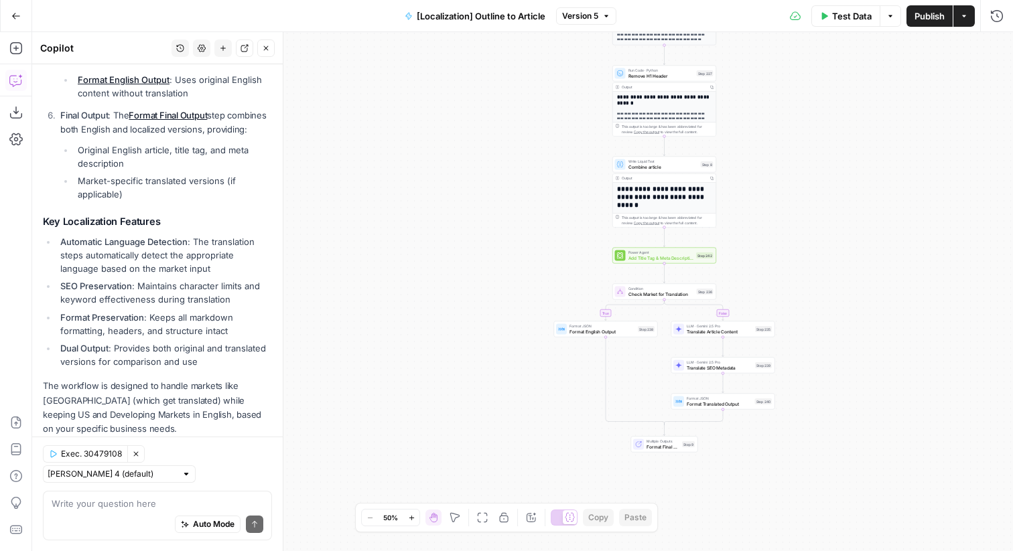
scroll to position [673, 0]
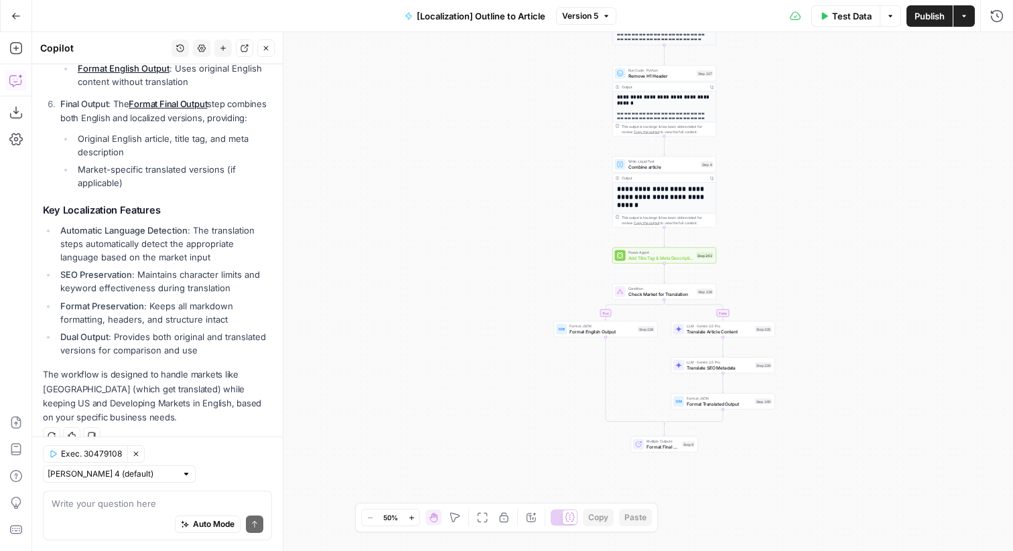
click at [139, 515] on div "Auto Mode Send" at bounding box center [158, 524] width 212 height 29
type textarea "b"
type textarea "so its just translated, not localized?"
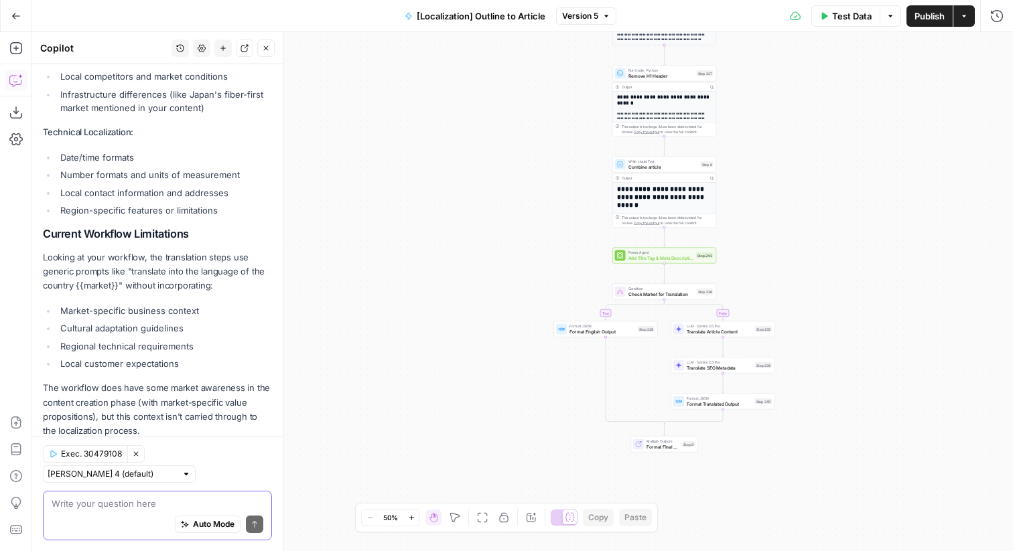
scroll to position [1464, 0]
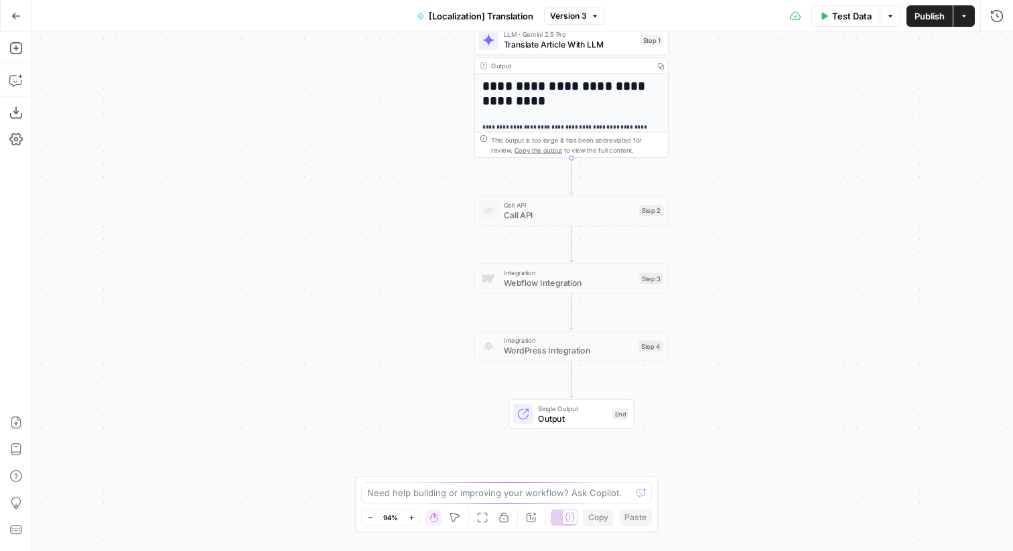
drag, startPoint x: 343, startPoint y: 177, endPoint x: 415, endPoint y: 44, distance: 151.6
click at [415, 44] on div "**********" at bounding box center [522, 291] width 980 height 519
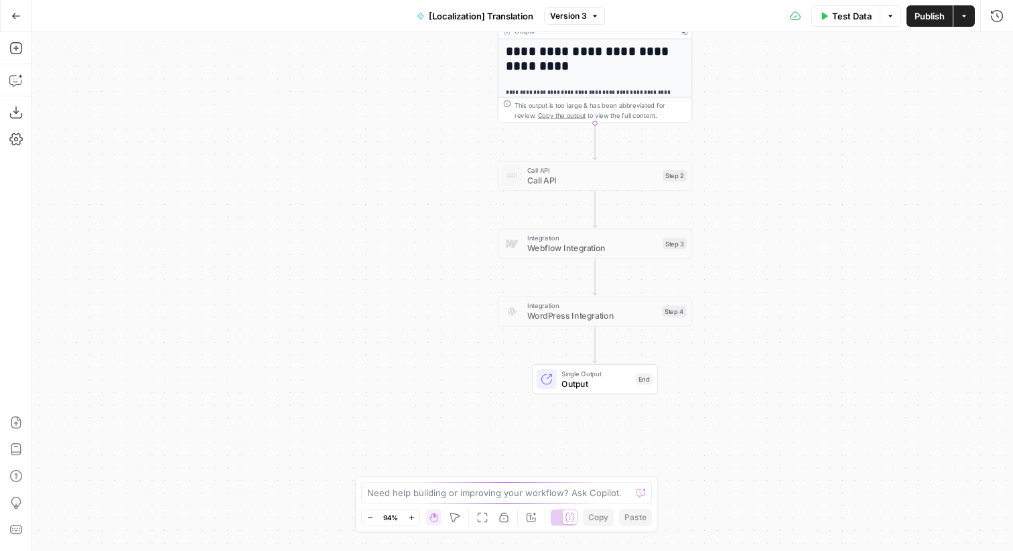
click at [388, 188] on div "**********" at bounding box center [522, 291] width 980 height 519
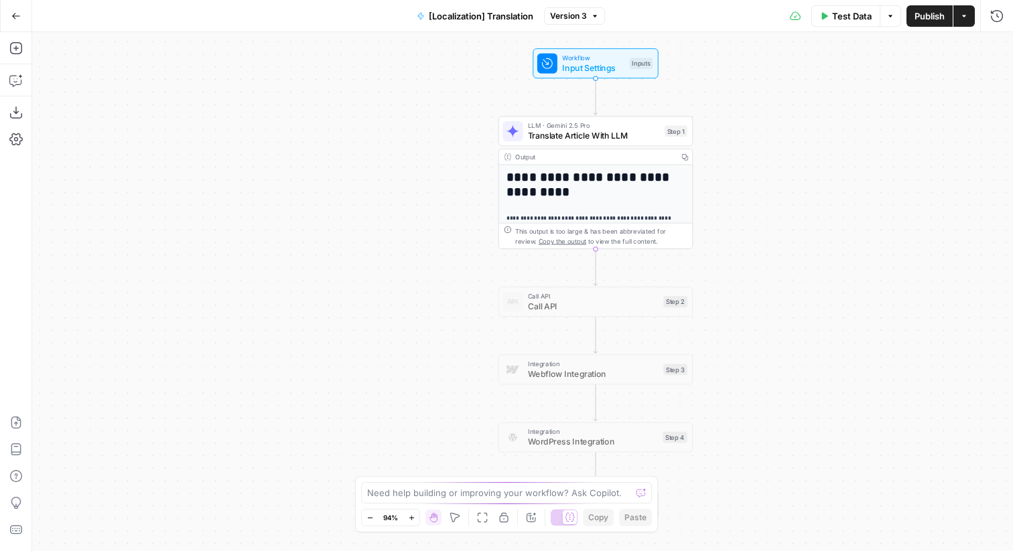
drag, startPoint x: 388, startPoint y: 186, endPoint x: 389, endPoint y: 312, distance: 126.6
click at [389, 312] on div "**********" at bounding box center [522, 291] width 980 height 519
click at [17, 78] on icon "button" at bounding box center [15, 80] width 13 height 13
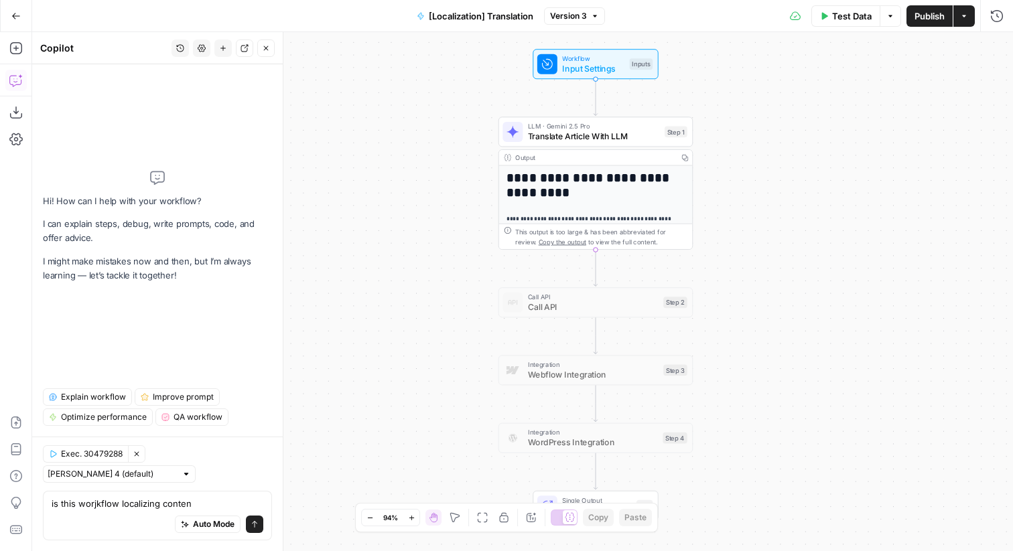
type textarea "is this worjkflow localizing content"
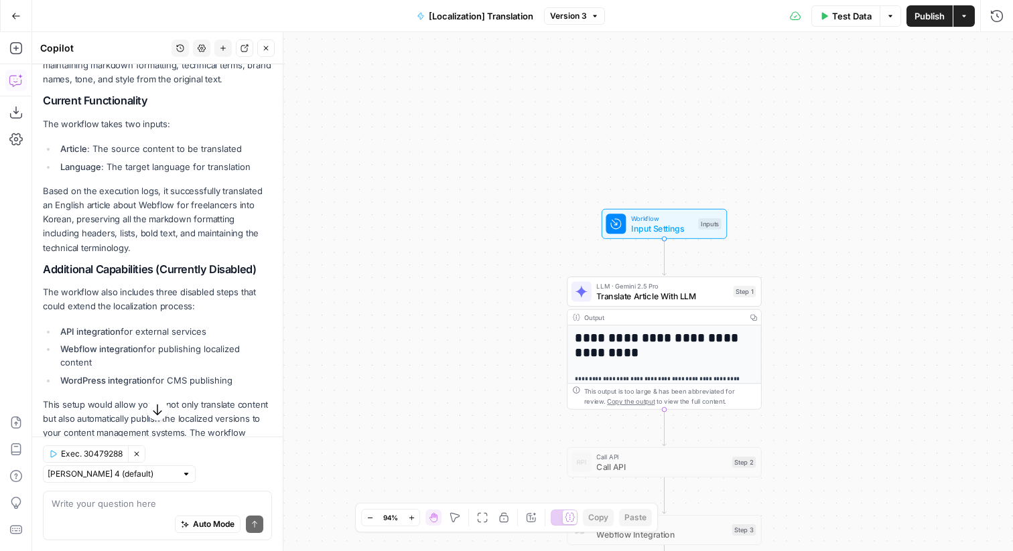
scroll to position [353, 0]
